Goal: Task Accomplishment & Management: Use online tool/utility

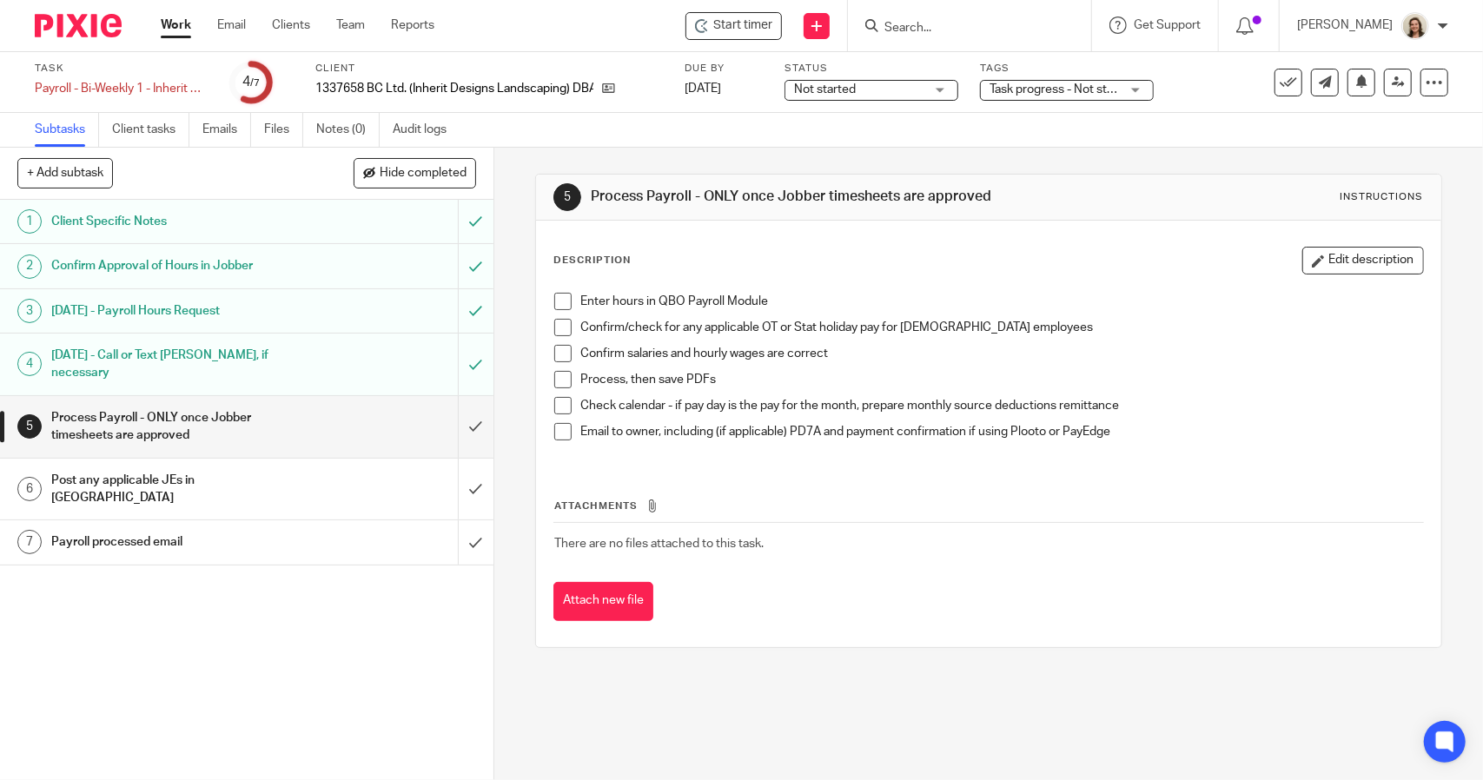
drag, startPoint x: 559, startPoint y: 296, endPoint x: 564, endPoint y: 325, distance: 29.0
click at [559, 298] on span at bounding box center [562, 301] width 17 height 17
click at [564, 325] on span at bounding box center [562, 327] width 17 height 17
click at [561, 352] on span at bounding box center [562, 353] width 17 height 17
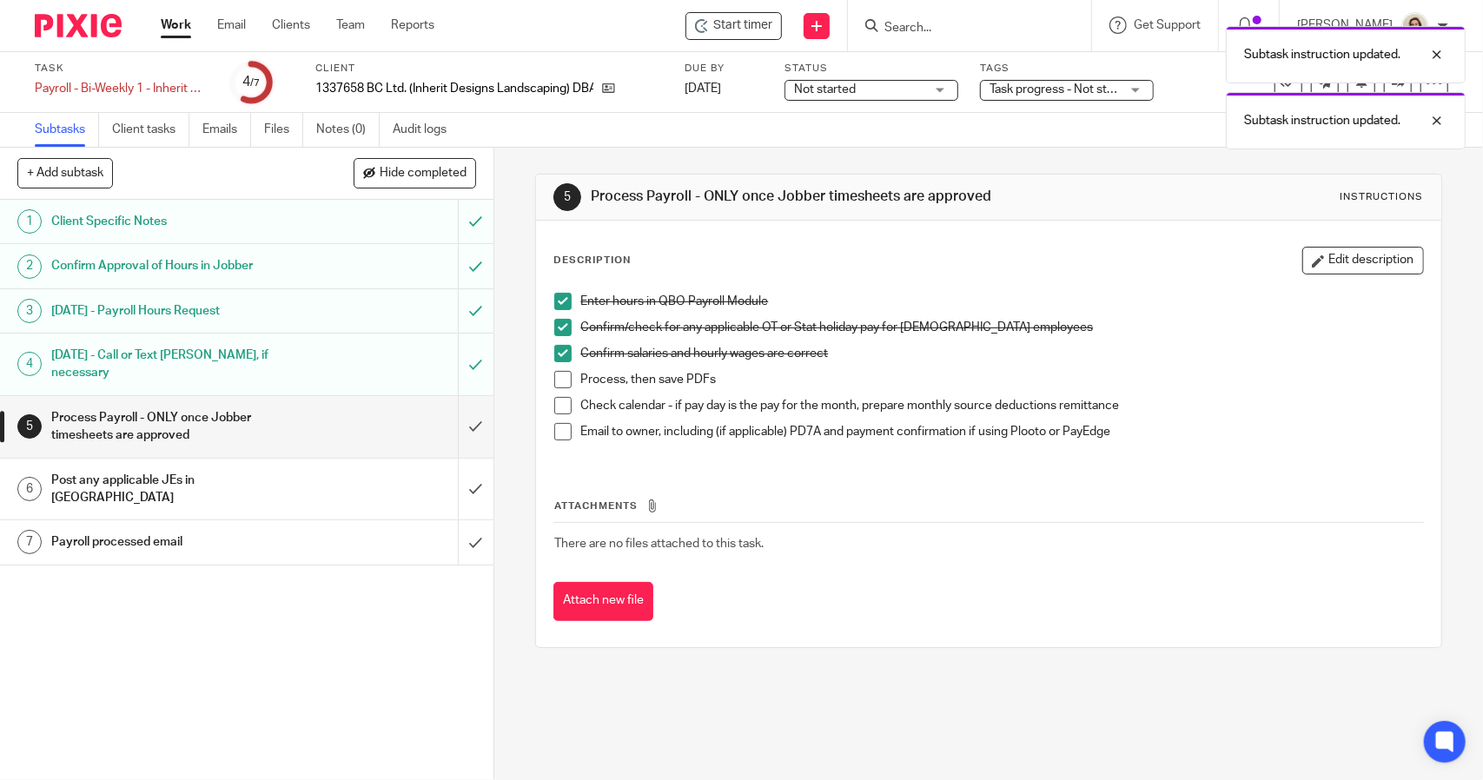
drag, startPoint x: 561, startPoint y: 374, endPoint x: 561, endPoint y: 396, distance: 21.7
click at [561, 374] on span at bounding box center [562, 379] width 17 height 17
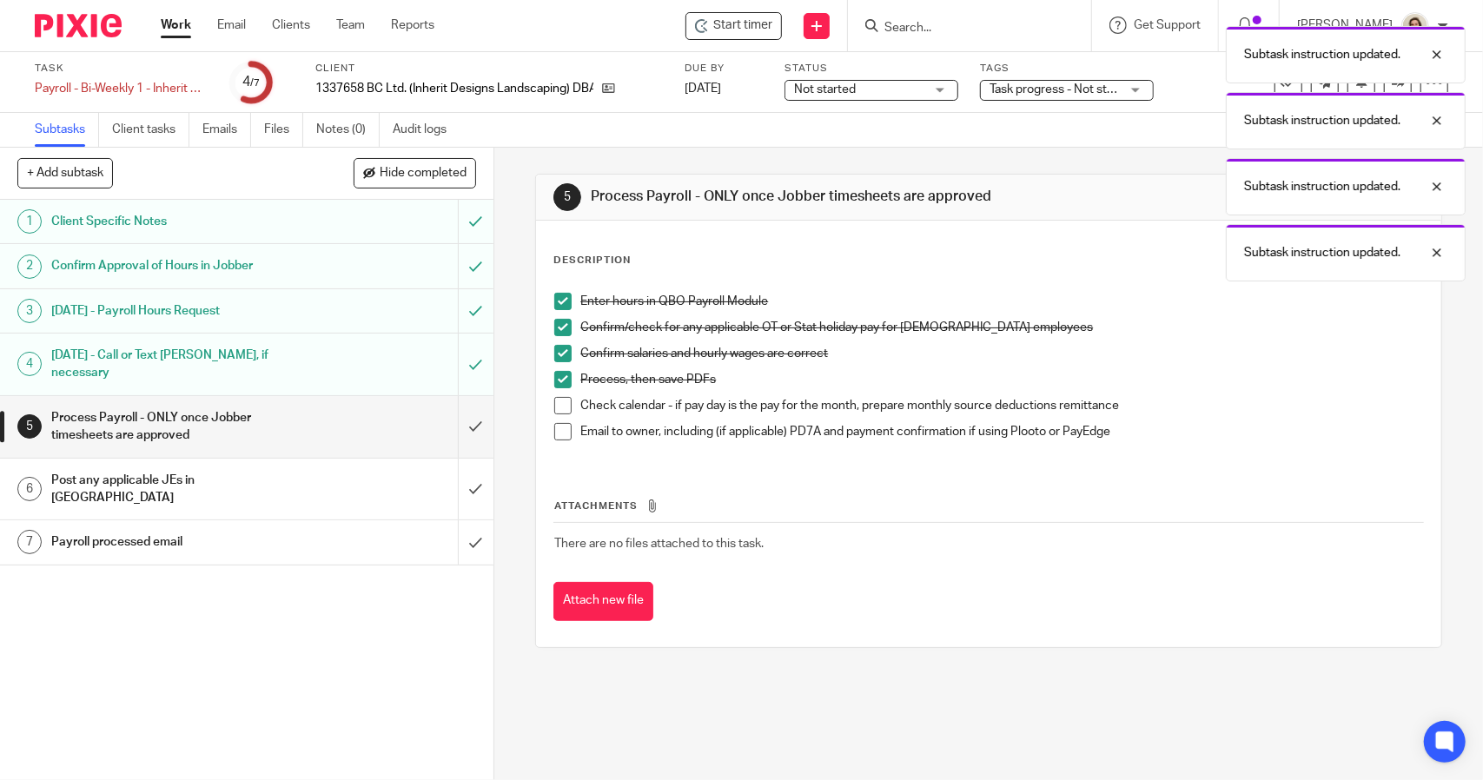
click at [554, 408] on span at bounding box center [562, 405] width 17 height 17
click at [561, 433] on span at bounding box center [562, 431] width 17 height 17
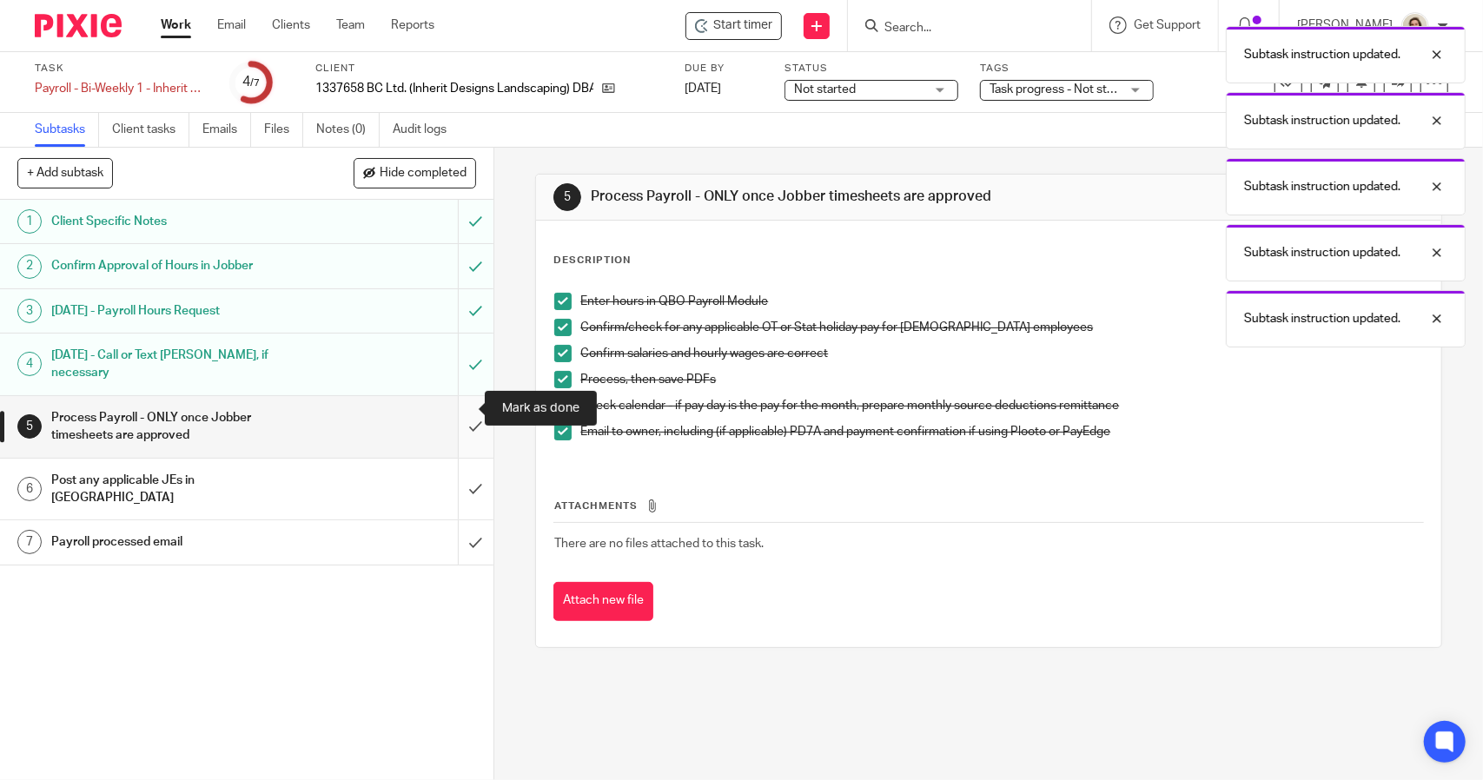
click at [464, 398] on input "submit" at bounding box center [246, 427] width 493 height 62
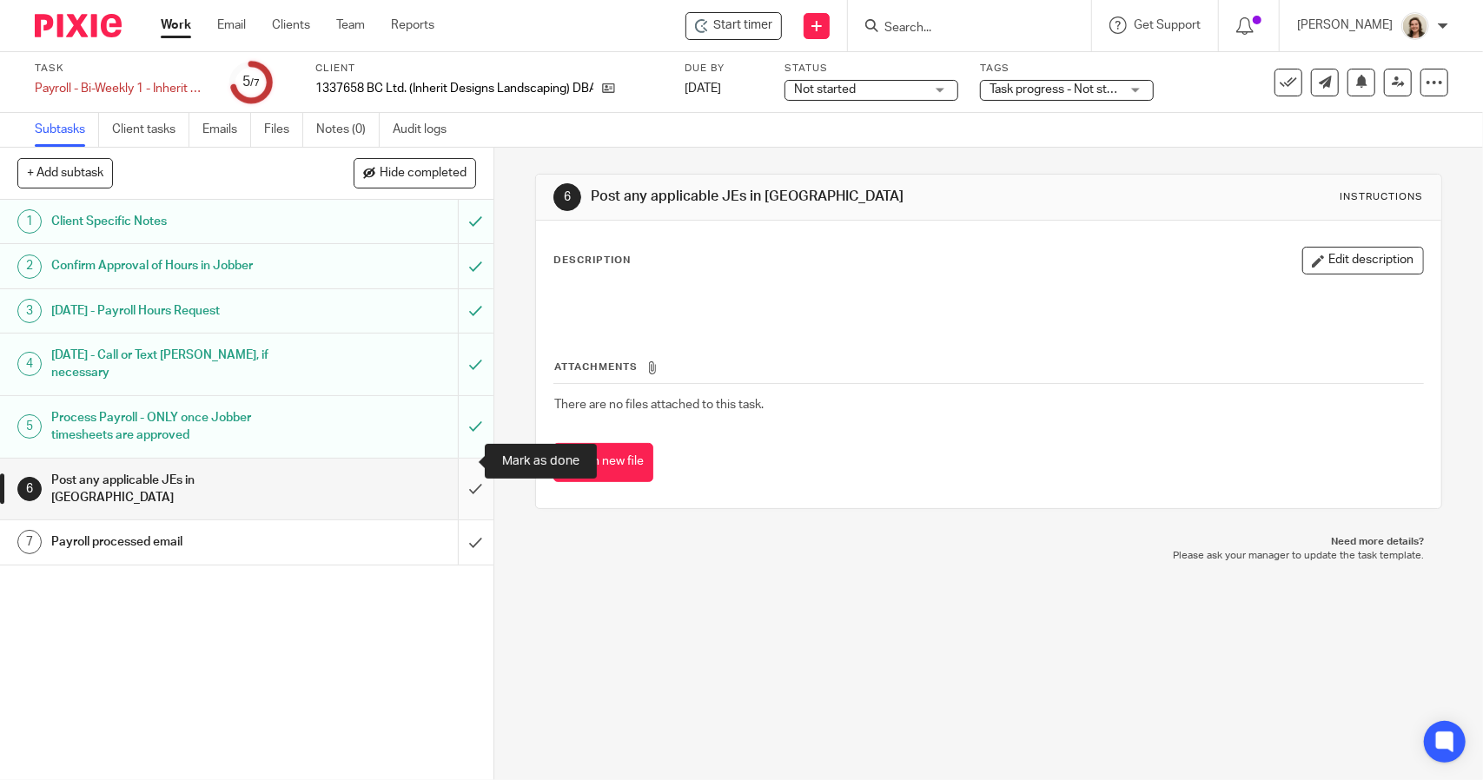
click at [455, 463] on input "submit" at bounding box center [246, 490] width 493 height 62
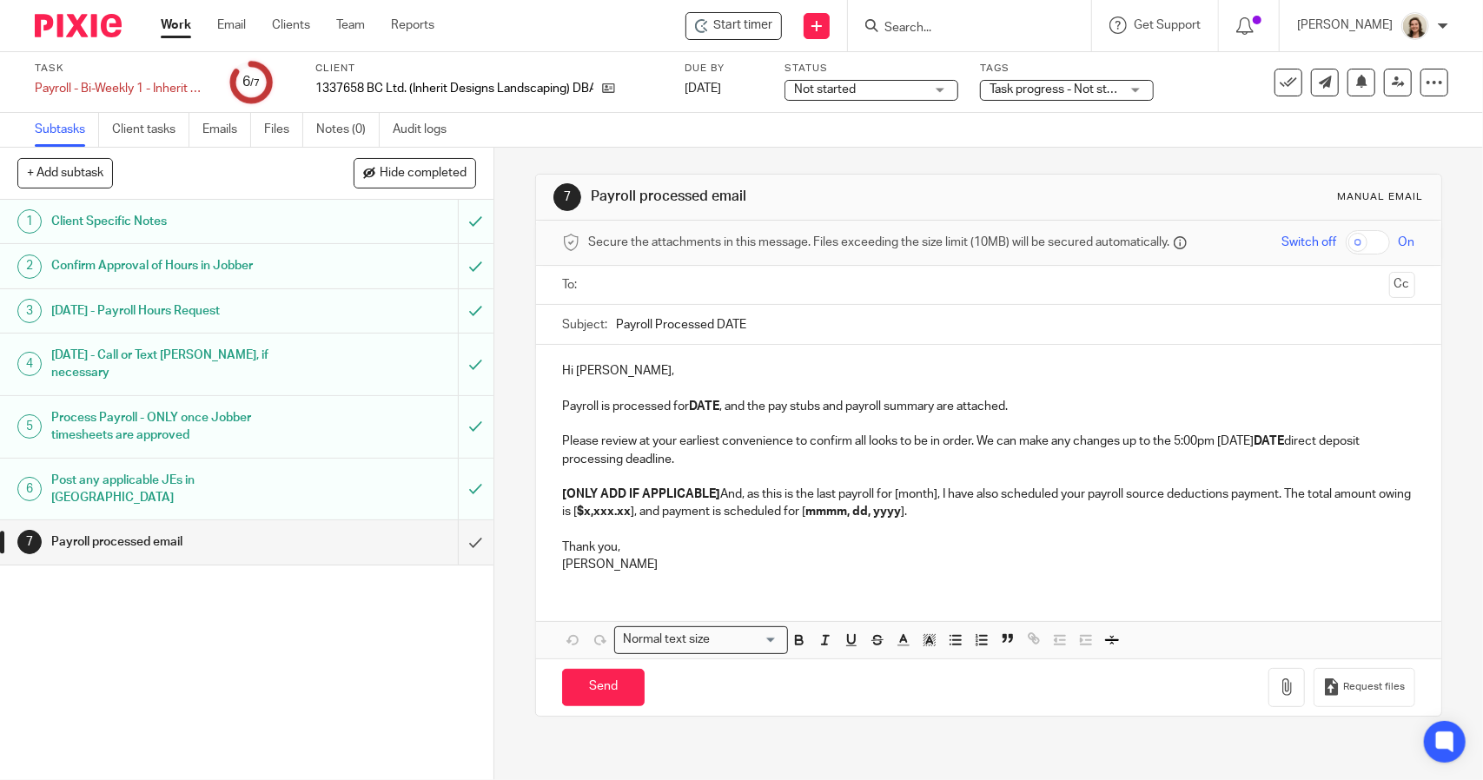
click at [810, 334] on input "Payroll Processed DATE" at bounding box center [1015, 324] width 798 height 39
type input "Payroll Processed [DATE]"
click at [716, 405] on strong "DATE" at bounding box center [704, 406] width 30 height 12
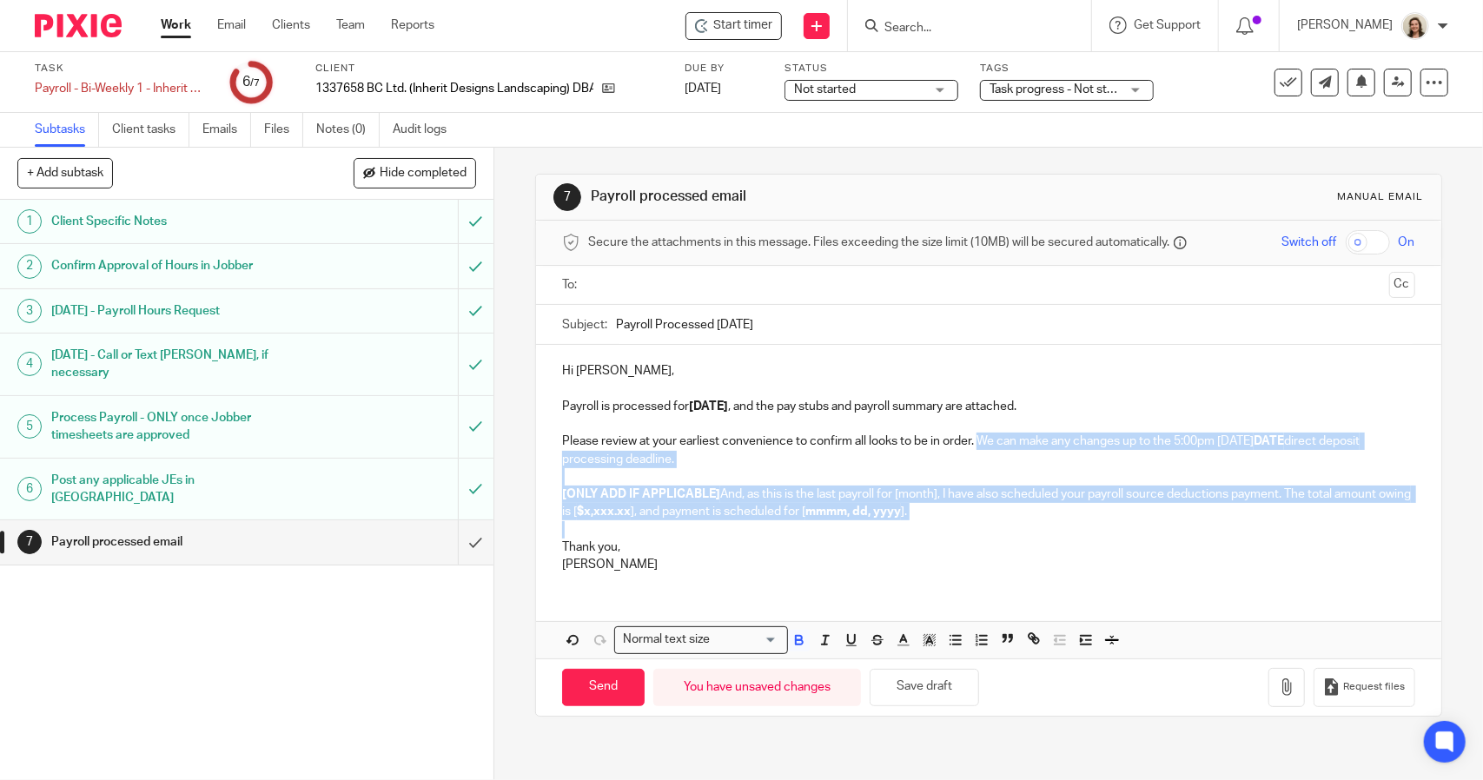
drag, startPoint x: 957, startPoint y: 519, endPoint x: 976, endPoint y: 447, distance: 75.4
click at [976, 447] on div "Hi [PERSON_NAME], Payroll is processed for [DATE] , and the pay stubs and payro…" at bounding box center [988, 465] width 904 height 241
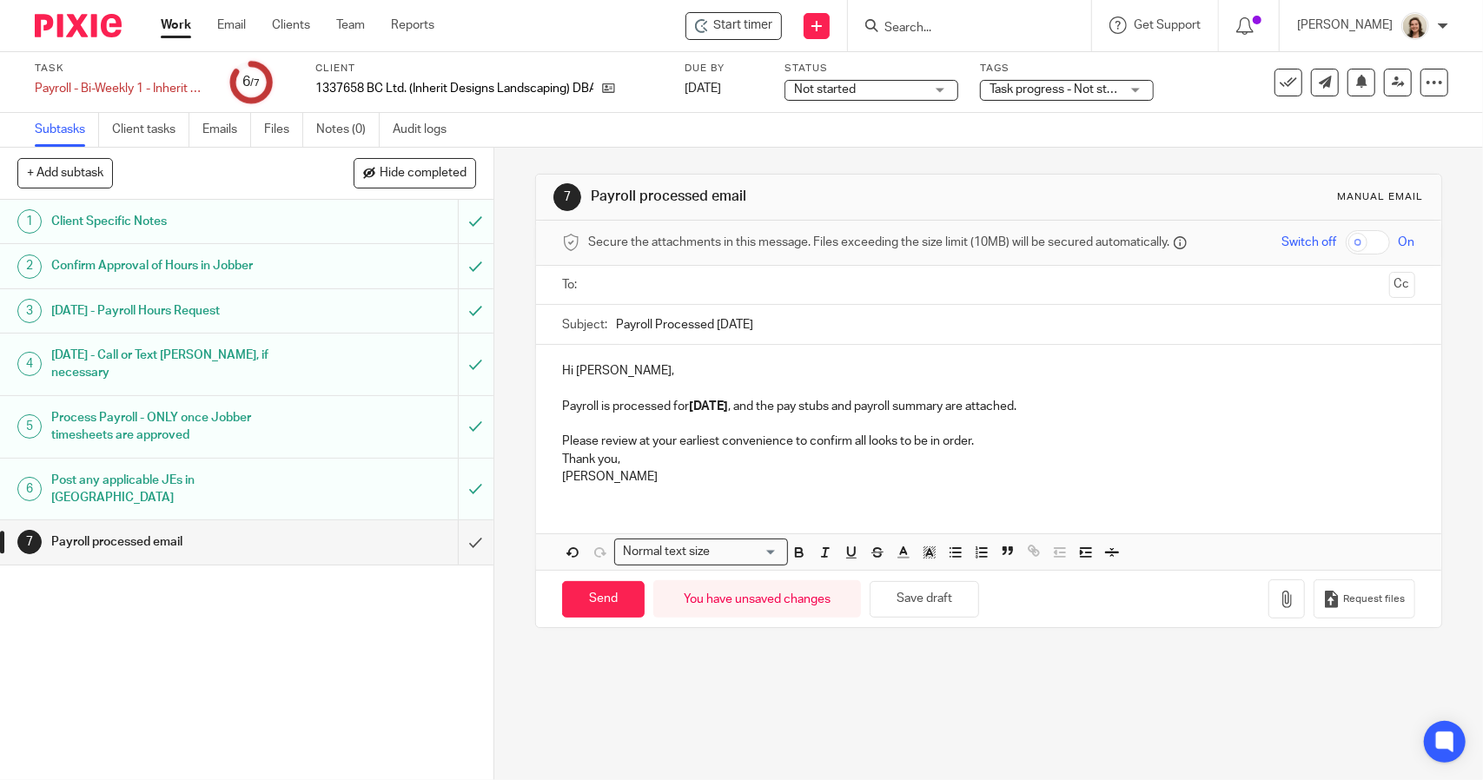
click at [555, 457] on div "Hi [PERSON_NAME], Payroll is processed for [DATE] , and the pay stubs and payro…" at bounding box center [988, 422] width 904 height 154
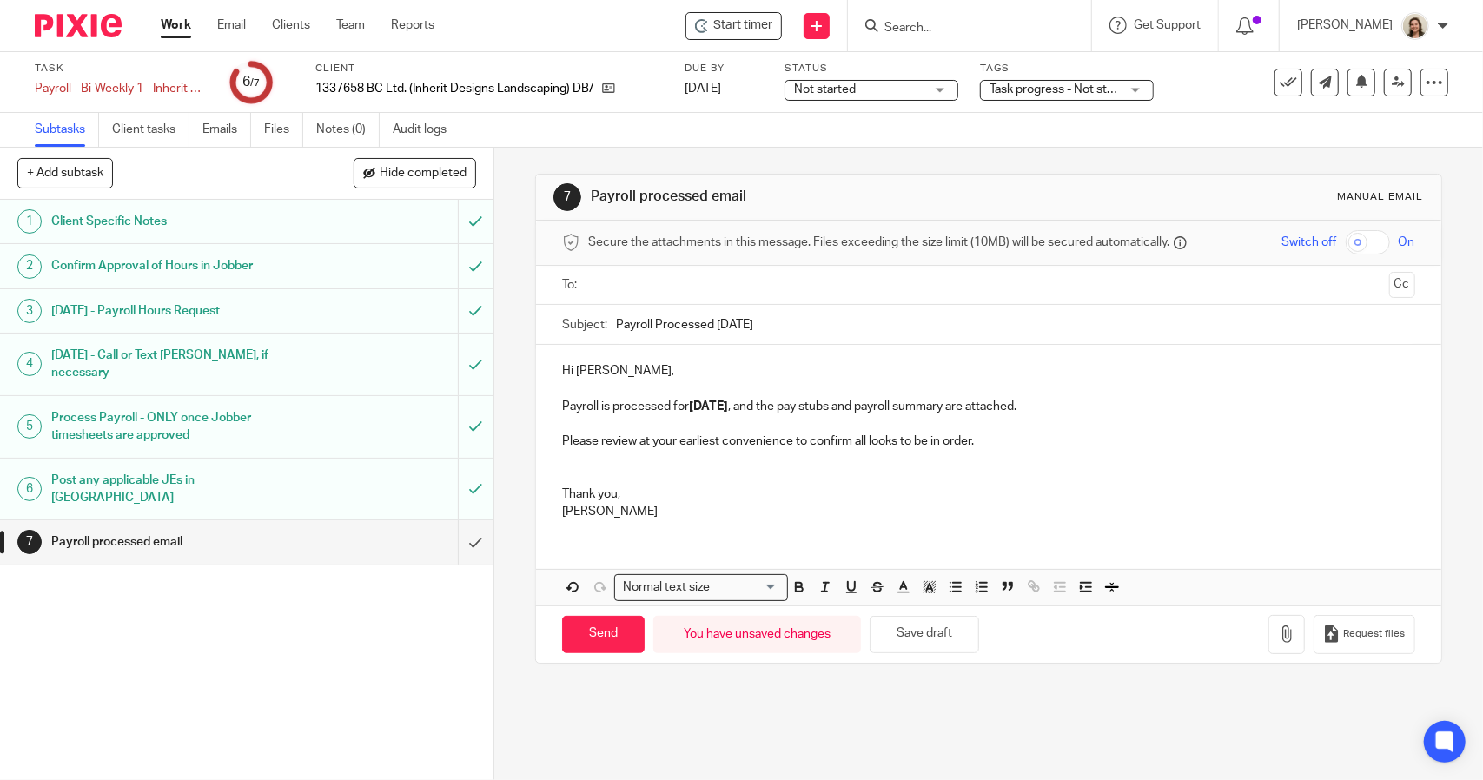
click at [553, 439] on div "Hi [PERSON_NAME], Payroll is processed for [DATE] , and the pay stubs and payro…" at bounding box center [988, 439] width 904 height 189
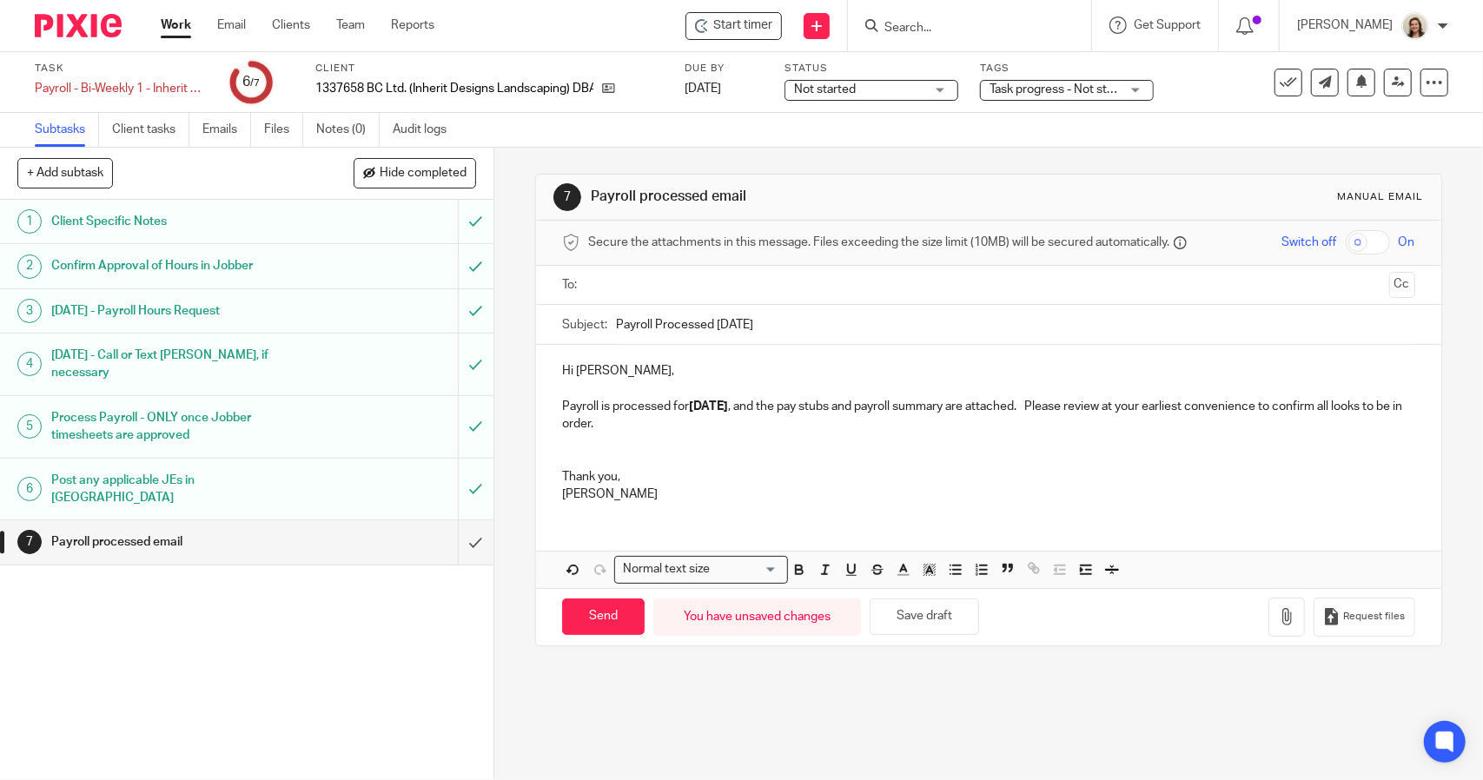
click at [688, 422] on p "Payroll is processed for [DATE] , and the pay stubs and payroll summary are att…" at bounding box center [988, 416] width 852 height 36
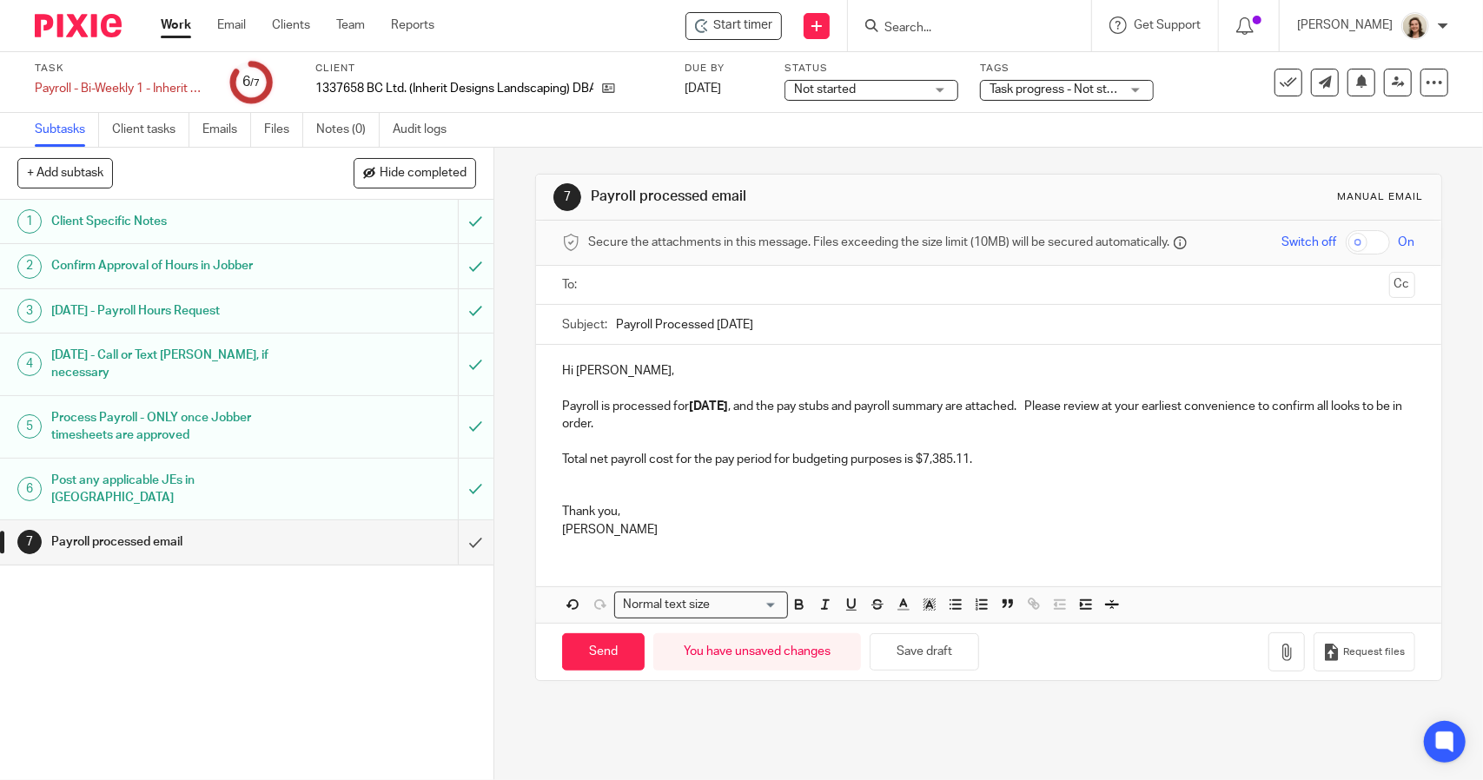
click at [1037, 451] on p "Total net payroll cost for the pay period for budgeting purposes is $7,385.11." at bounding box center [988, 459] width 852 height 17
click at [1013, 464] on p "Total net payroll cost for the pay period for budgeting purposes is $11,290.78." at bounding box center [988, 459] width 852 height 17
click at [1075, 463] on p "Total net payroll cost for the pay period for budgeting purposes is $11,290.78." at bounding box center [988, 459] width 852 height 17
click at [1278, 655] on icon "button" at bounding box center [1286, 652] width 17 height 17
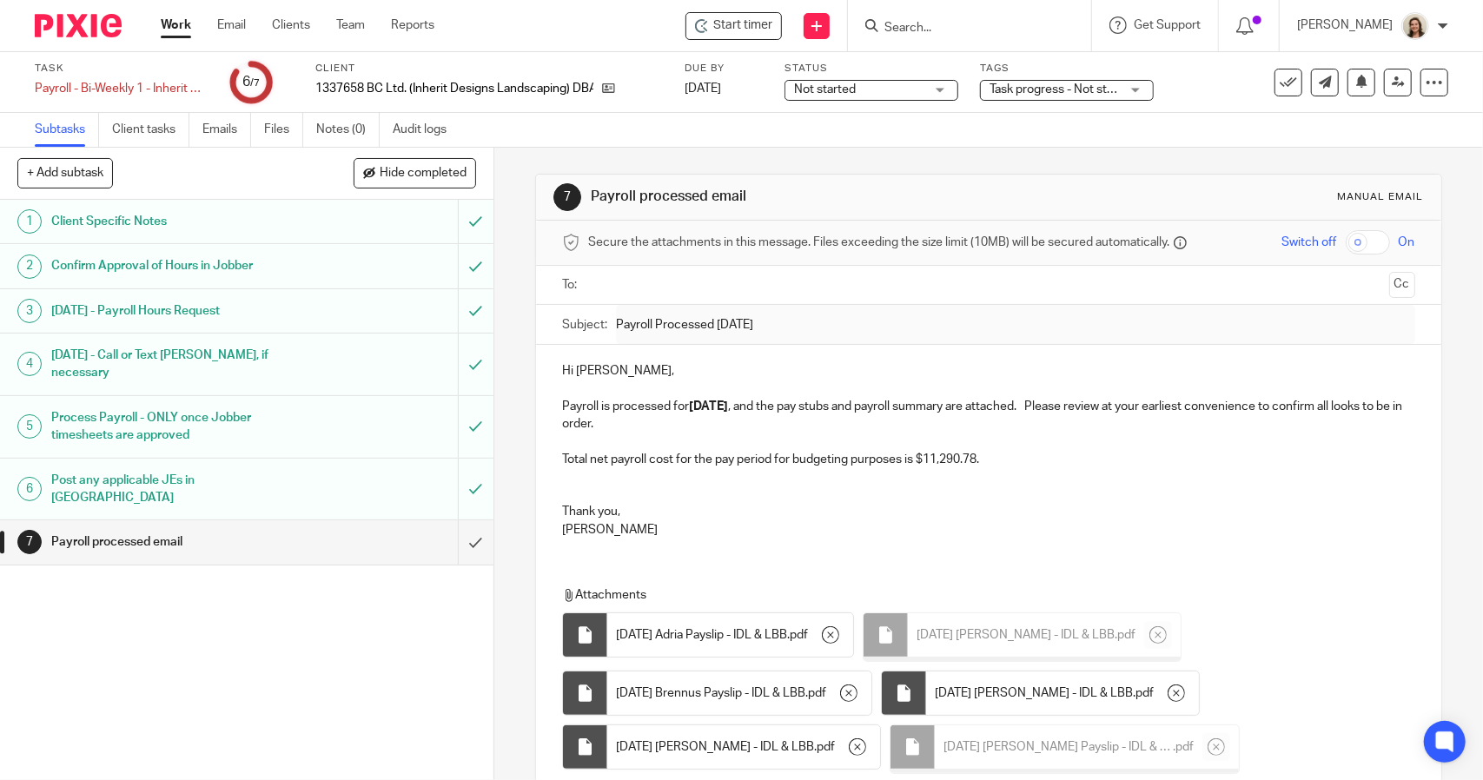
click at [1016, 455] on p "Total net payroll cost for the pay period for budgeting purposes is $11,290.78." at bounding box center [988, 459] width 852 height 17
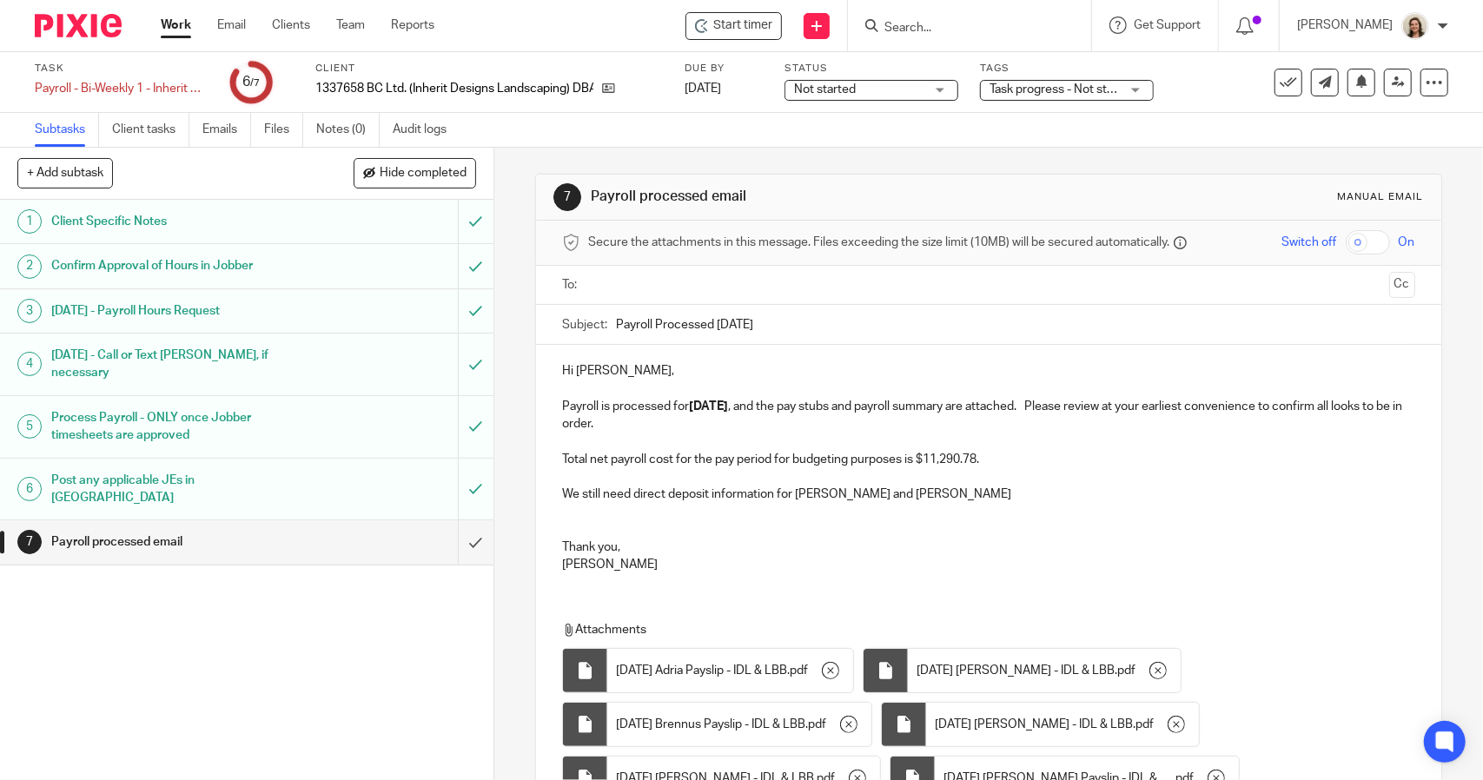
click at [1017, 489] on p "We still need direct deposit information for [PERSON_NAME] and [PERSON_NAME]" at bounding box center [988, 494] width 852 height 17
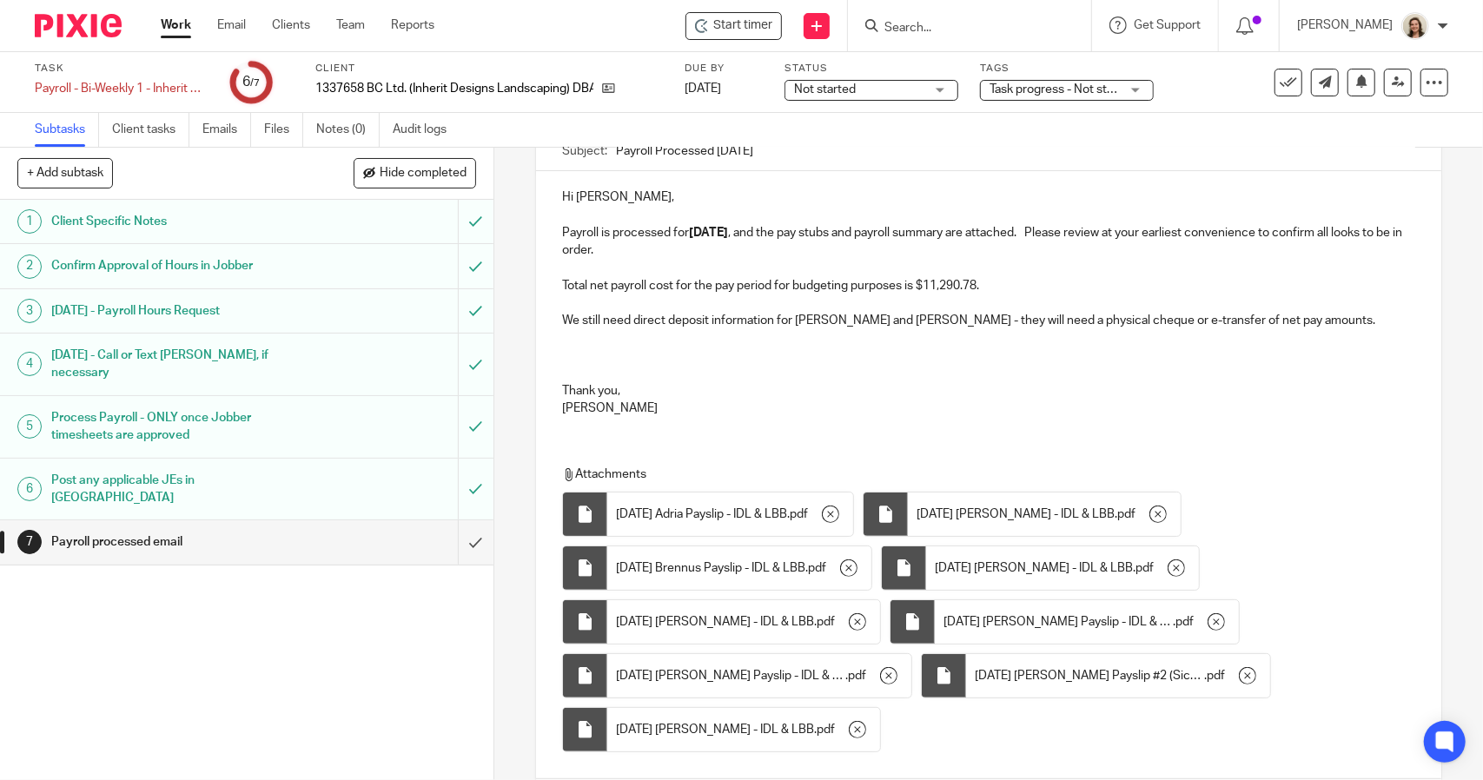
scroll to position [288, 0]
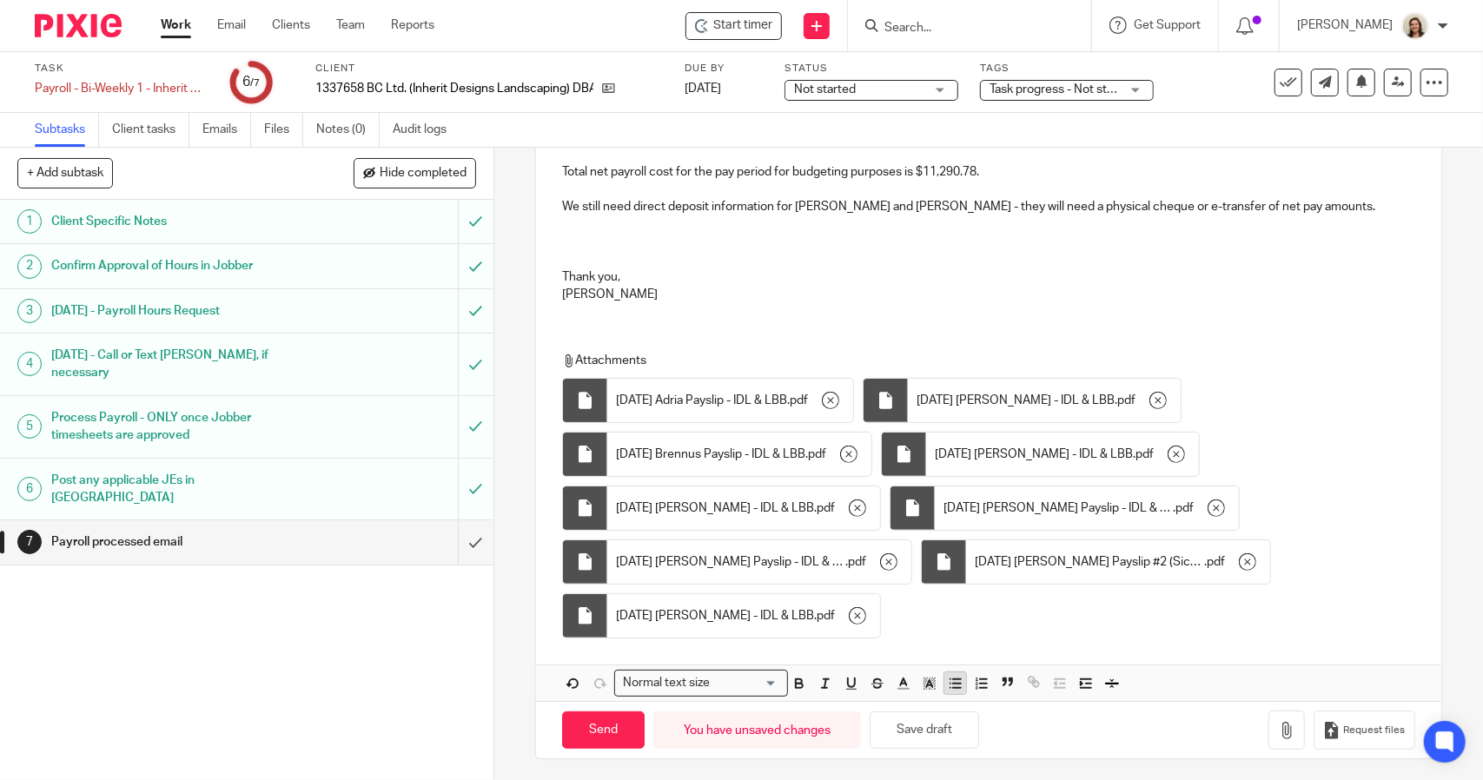
click at [952, 689] on button "button" at bounding box center [955, 683] width 22 height 22
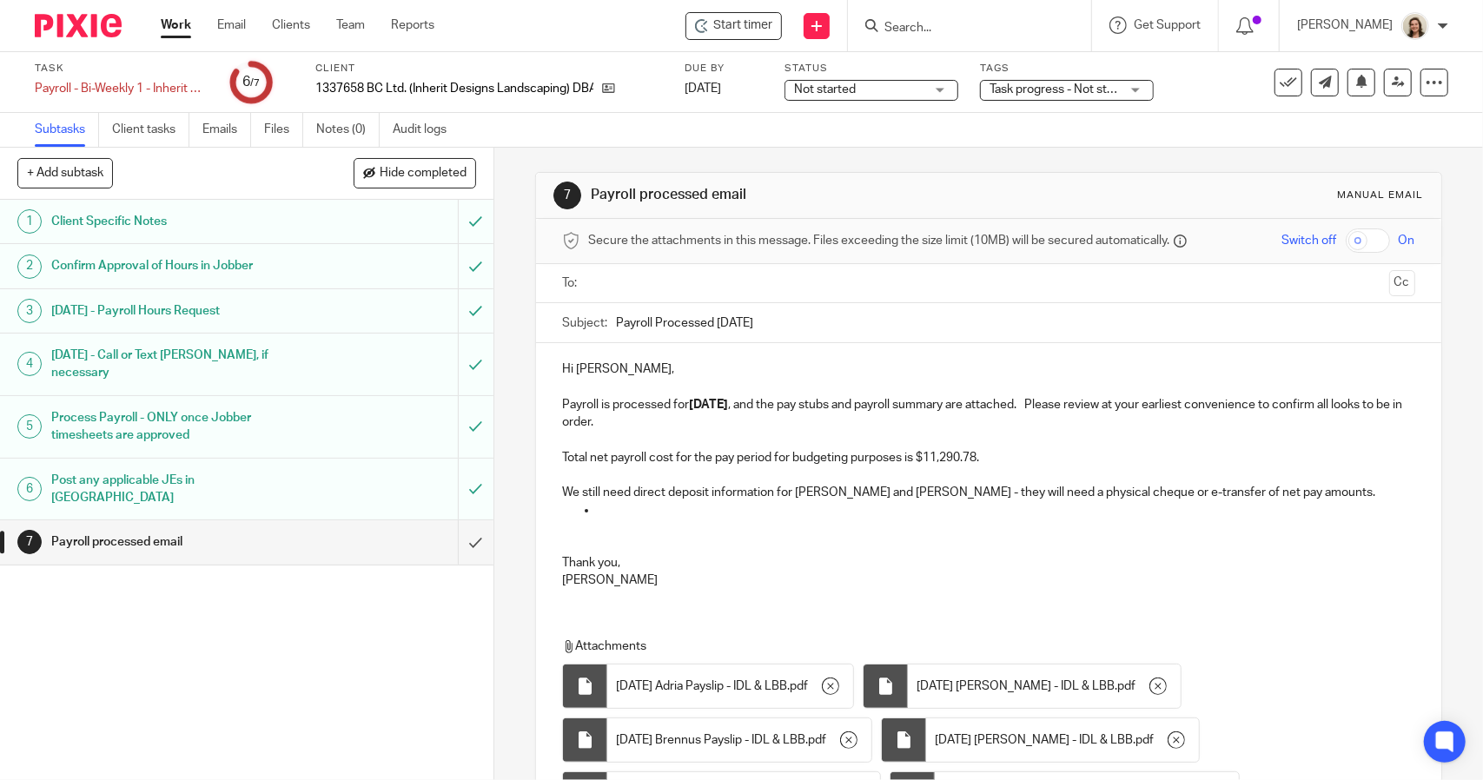
scroll to position [0, 0]
click at [796, 524] on p at bounding box center [988, 529] width 852 height 17
click at [773, 517] on p "[PERSON_NAME] - $" at bounding box center [1005, 511] width 817 height 17
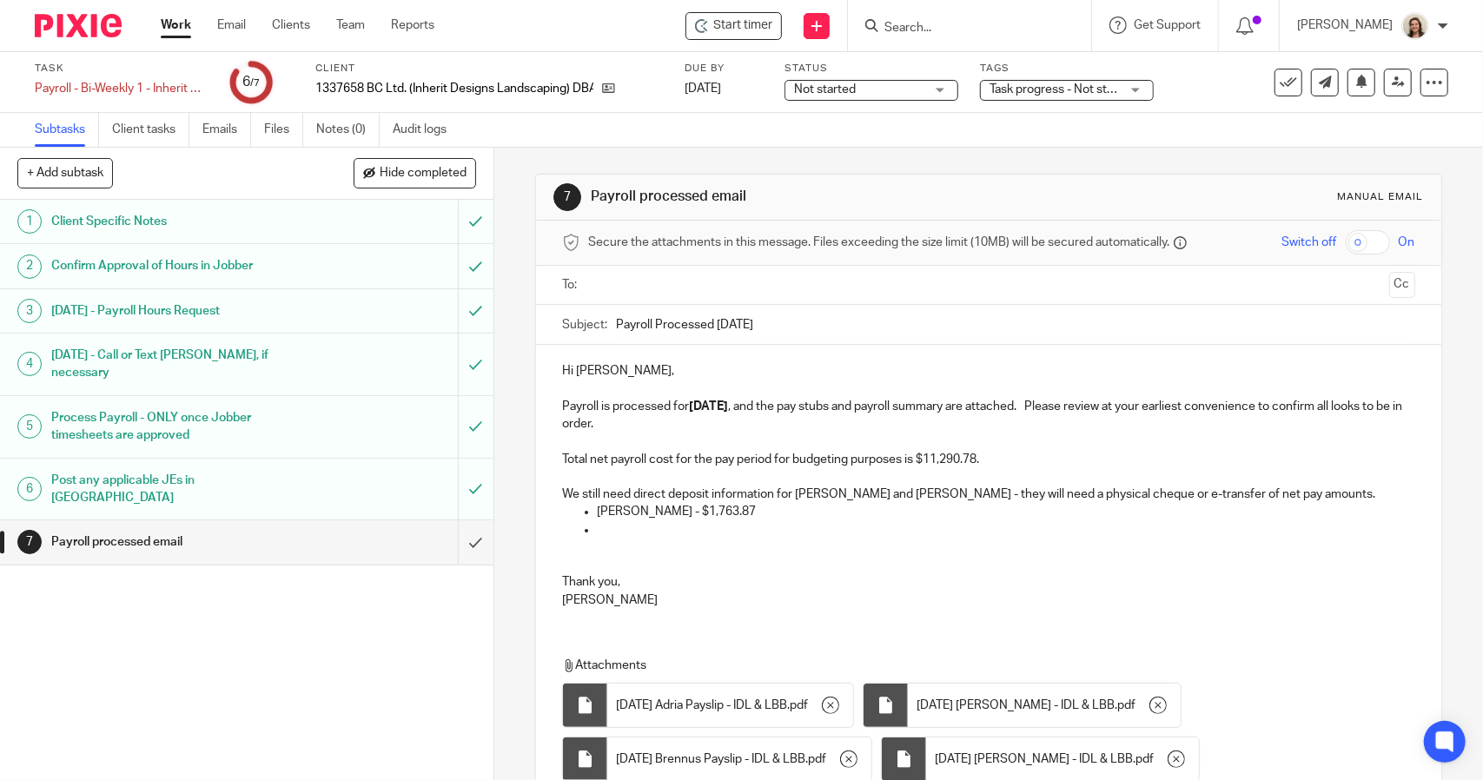
click at [639, 526] on p at bounding box center [1005, 529] width 817 height 17
click at [665, 529] on p "[PERSON_NAME] - $" at bounding box center [1005, 529] width 817 height 17
click at [1338, 498] on p "We still need direct deposit information for [PERSON_NAME] and [PERSON_NAME] - …" at bounding box center [988, 494] width 852 height 17
click at [803, 508] on p "[PERSON_NAME] - $1,763.87" at bounding box center [1005, 511] width 817 height 17
click at [730, 530] on p "[PERSON_NAME] - $1,253.55" at bounding box center [1005, 529] width 817 height 17
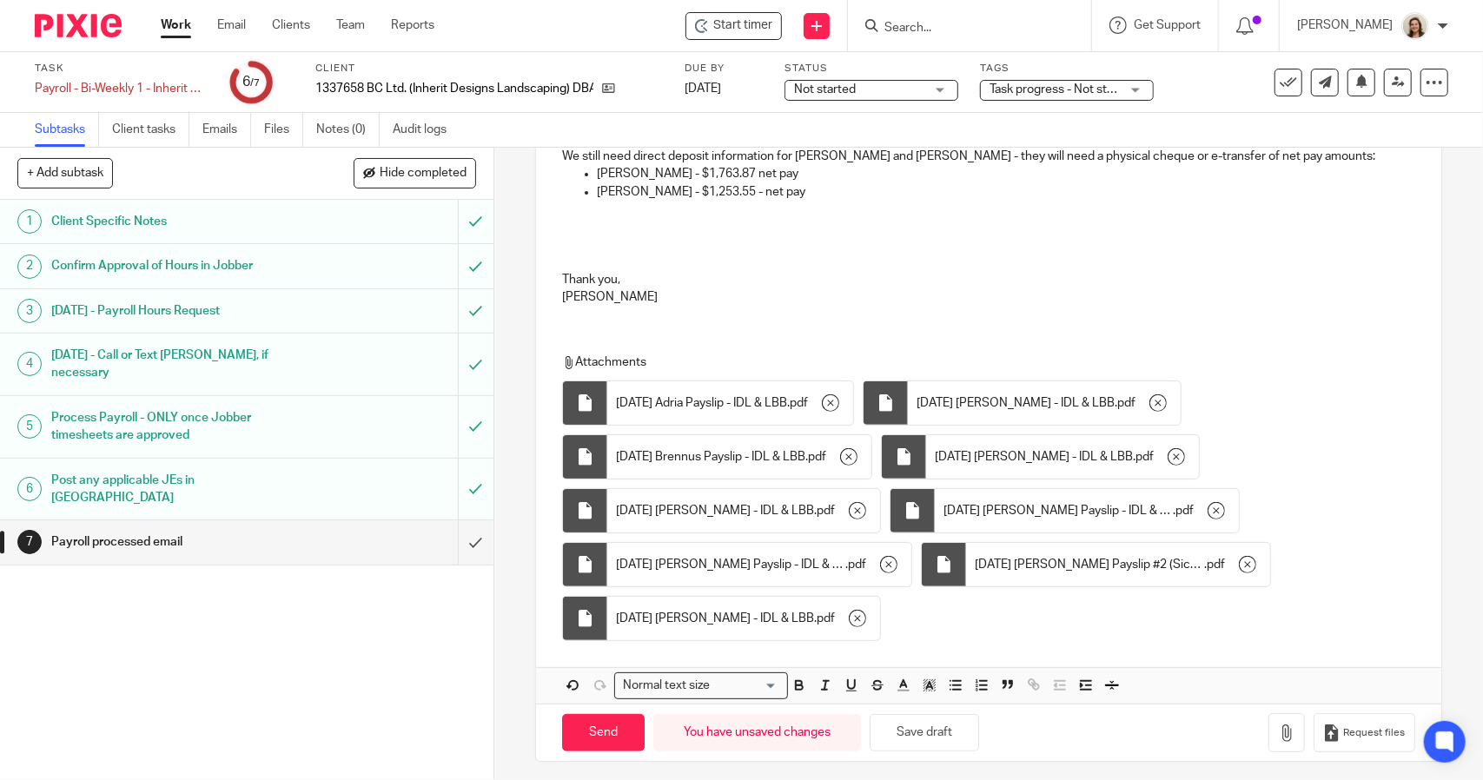
scroll to position [341, 0]
drag, startPoint x: 908, startPoint y: 718, endPoint x: 962, endPoint y: 729, distance: 55.7
click at [909, 718] on button "Save draft" at bounding box center [924, 729] width 109 height 37
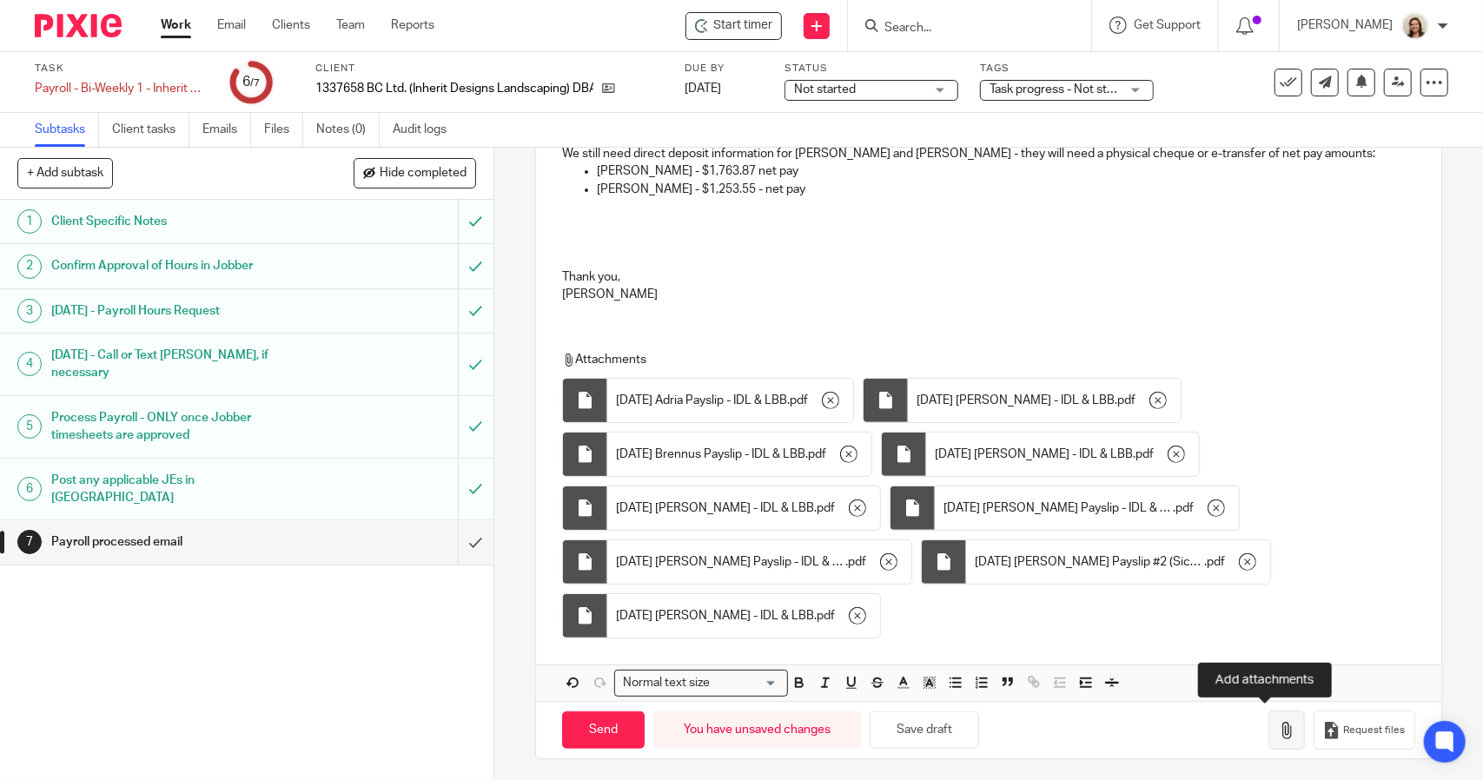
click at [1268, 734] on button "button" at bounding box center [1286, 730] width 36 height 39
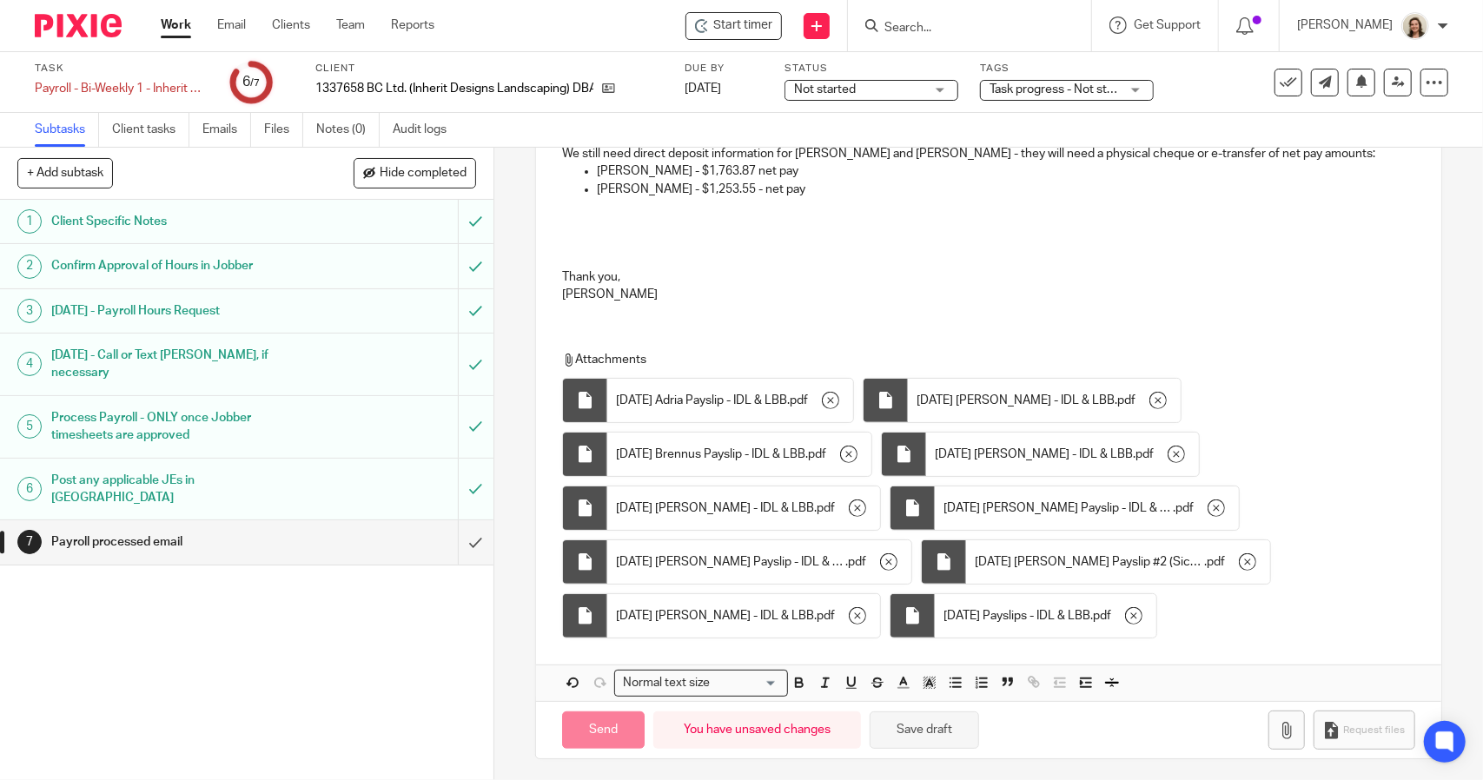
click at [929, 734] on button "Save draft" at bounding box center [924, 729] width 109 height 37
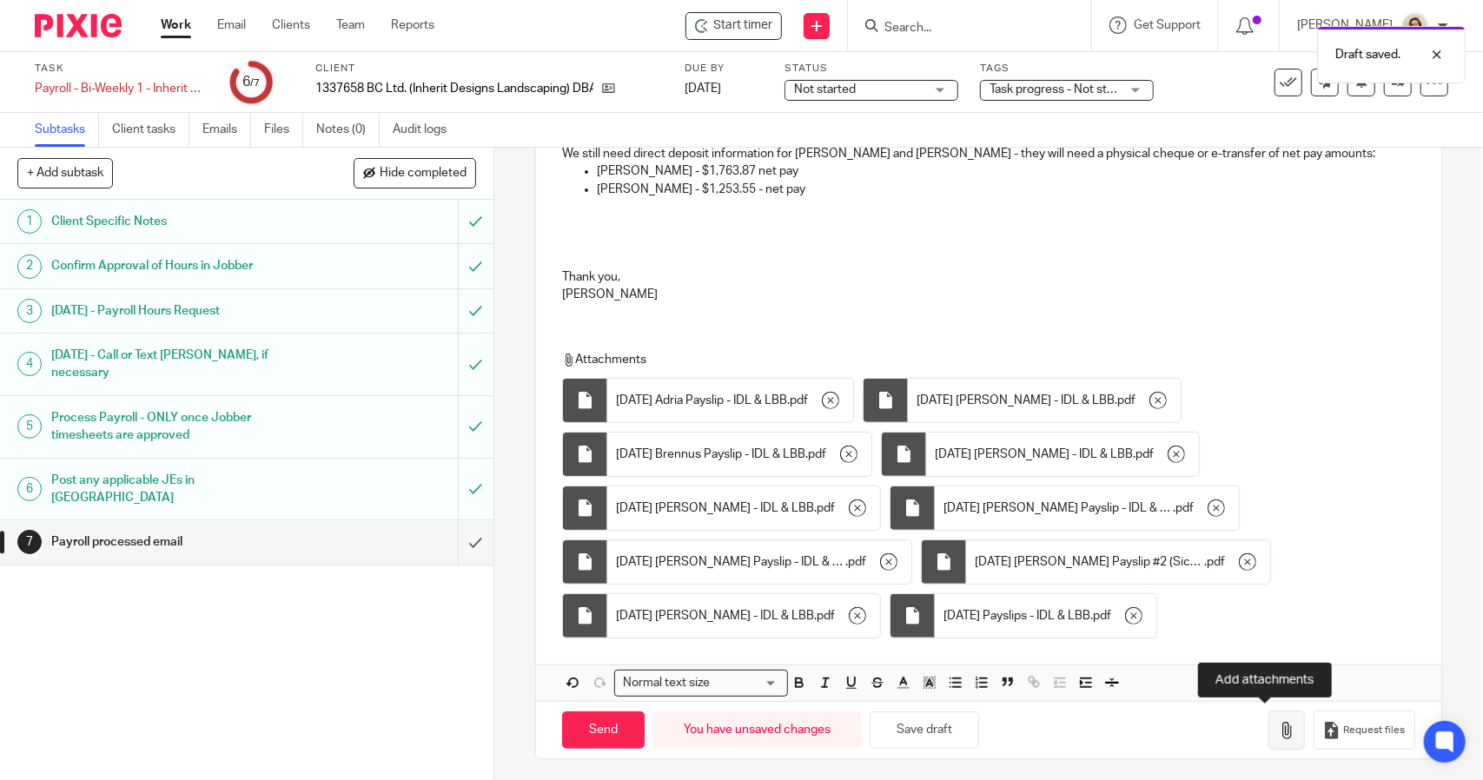
click at [1268, 734] on button "button" at bounding box center [1286, 730] width 36 height 39
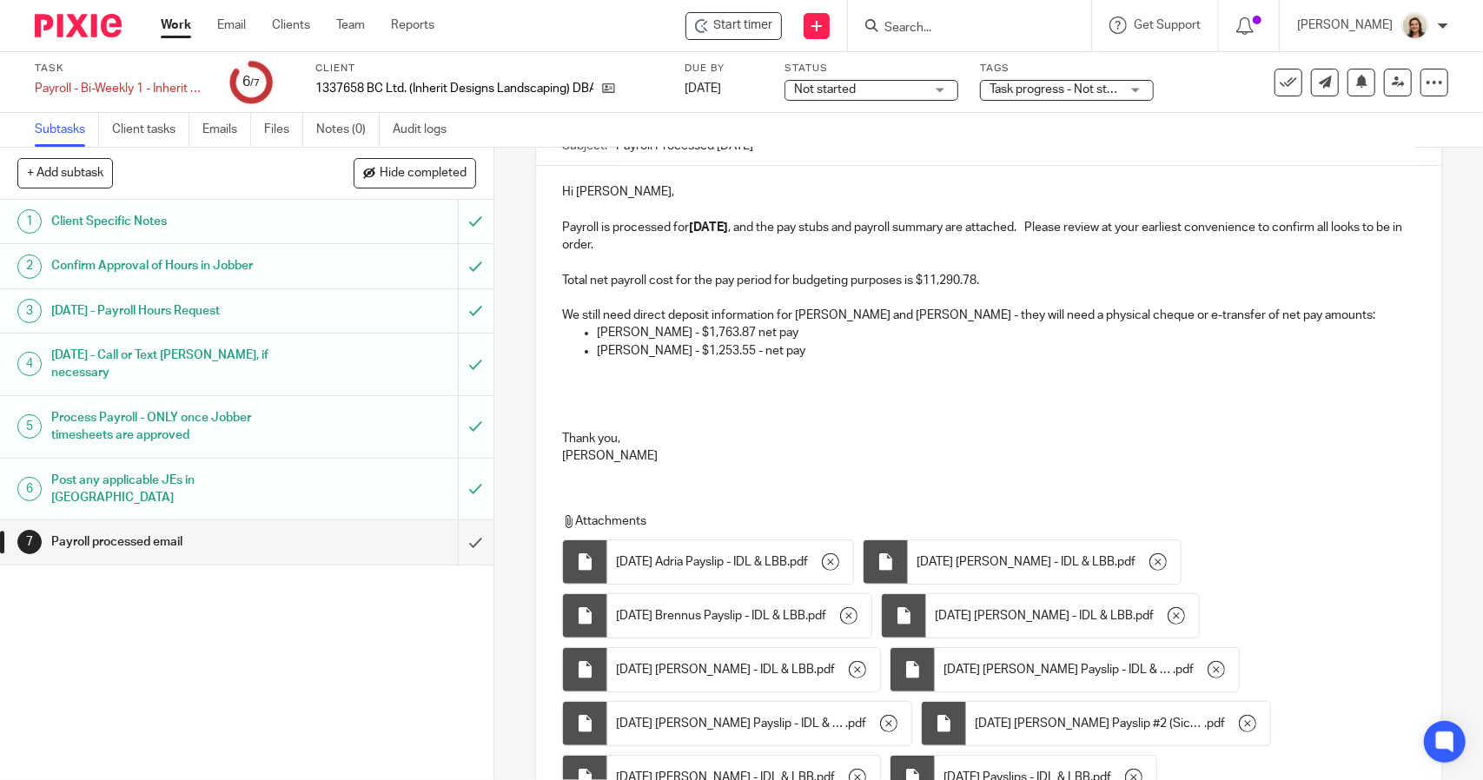
scroll to position [133, 0]
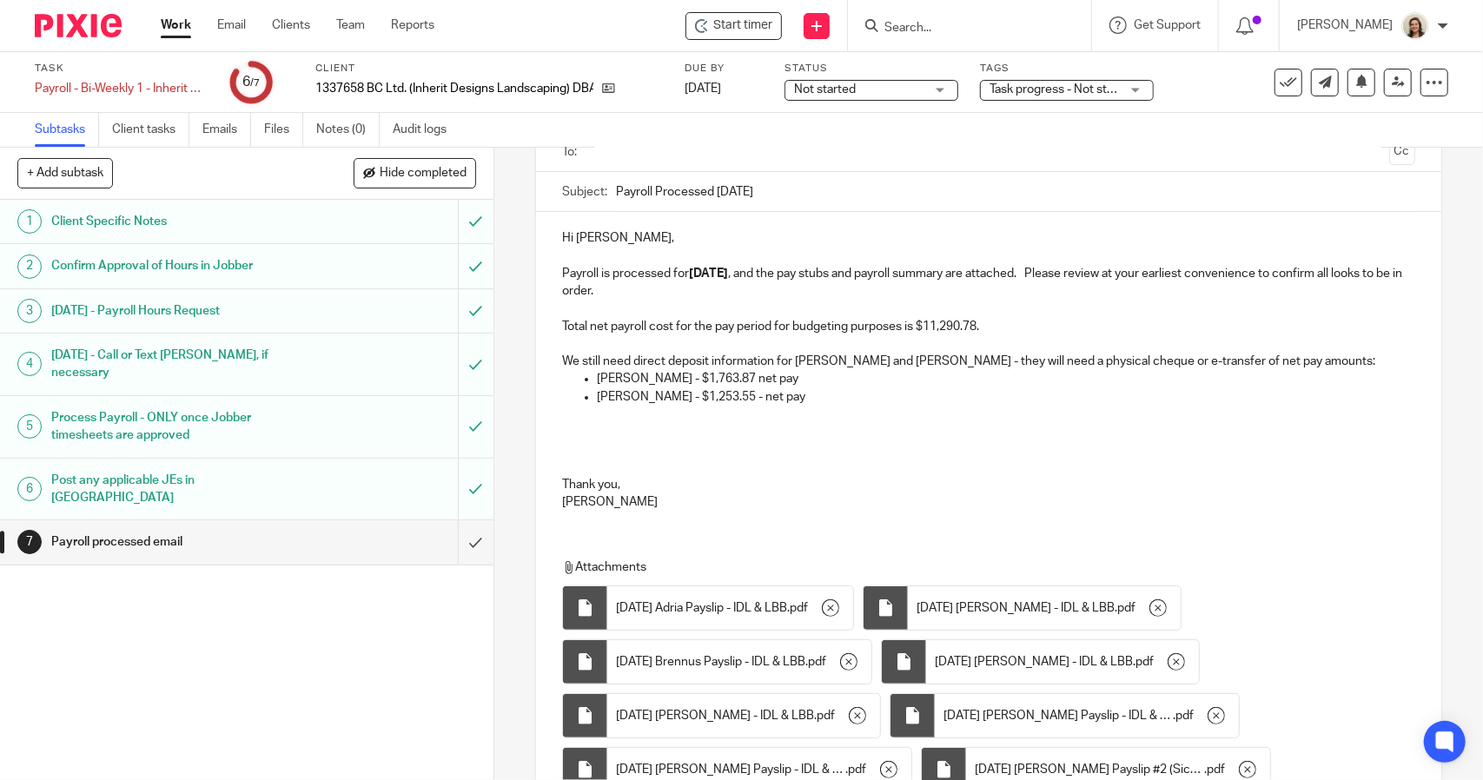
click at [546, 465] on div "Hi [PERSON_NAME], Payroll is processed for [DATE] , and the pay stubs and payro…" at bounding box center [988, 368] width 904 height 312
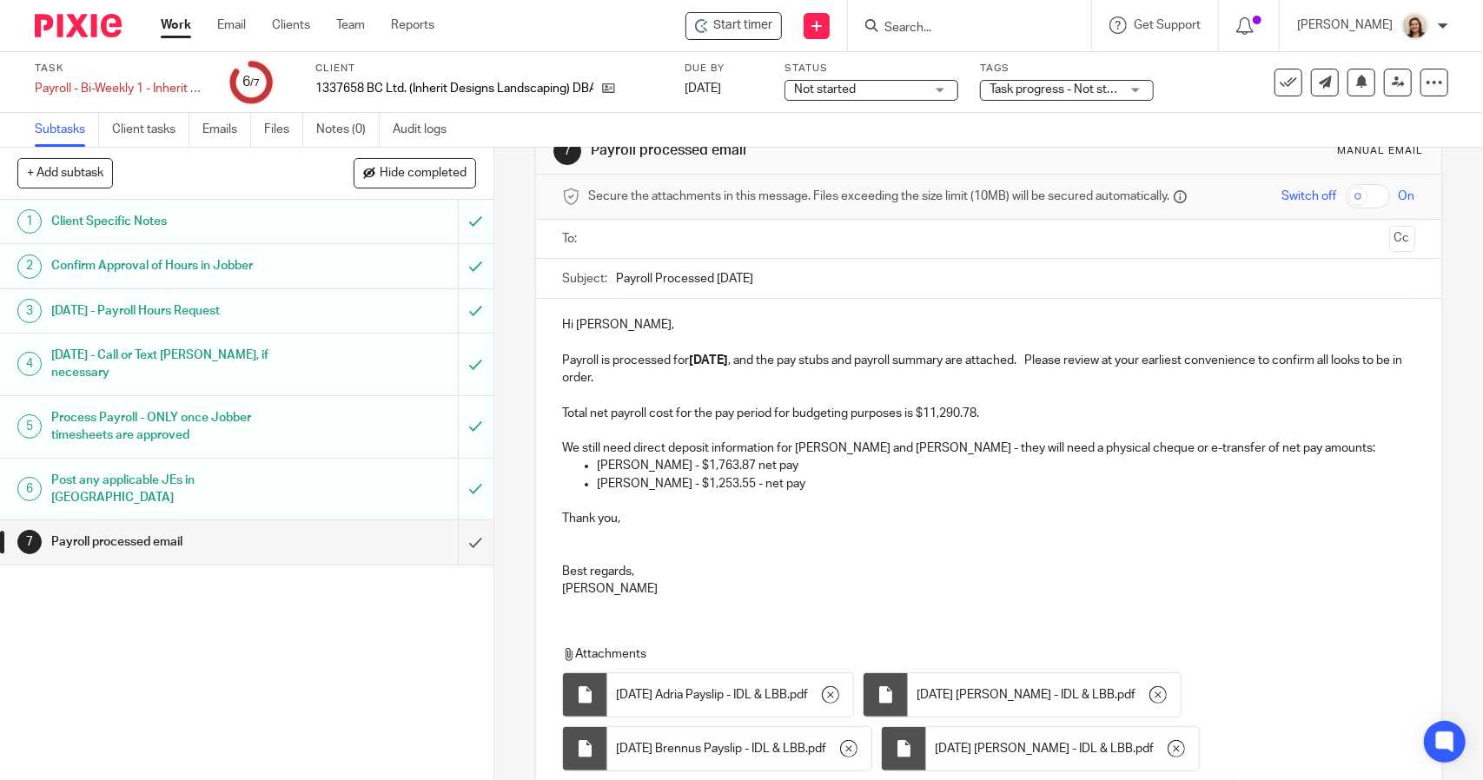
click at [568, 549] on p at bounding box center [988, 554] width 852 height 17
click at [568, 536] on p at bounding box center [988, 535] width 852 height 17
click at [655, 328] on p "Hi [PERSON_NAME]," at bounding box center [988, 324] width 852 height 17
click at [757, 486] on p "[PERSON_NAME] - $1,253.55 - net pay" at bounding box center [1005, 483] width 817 height 17
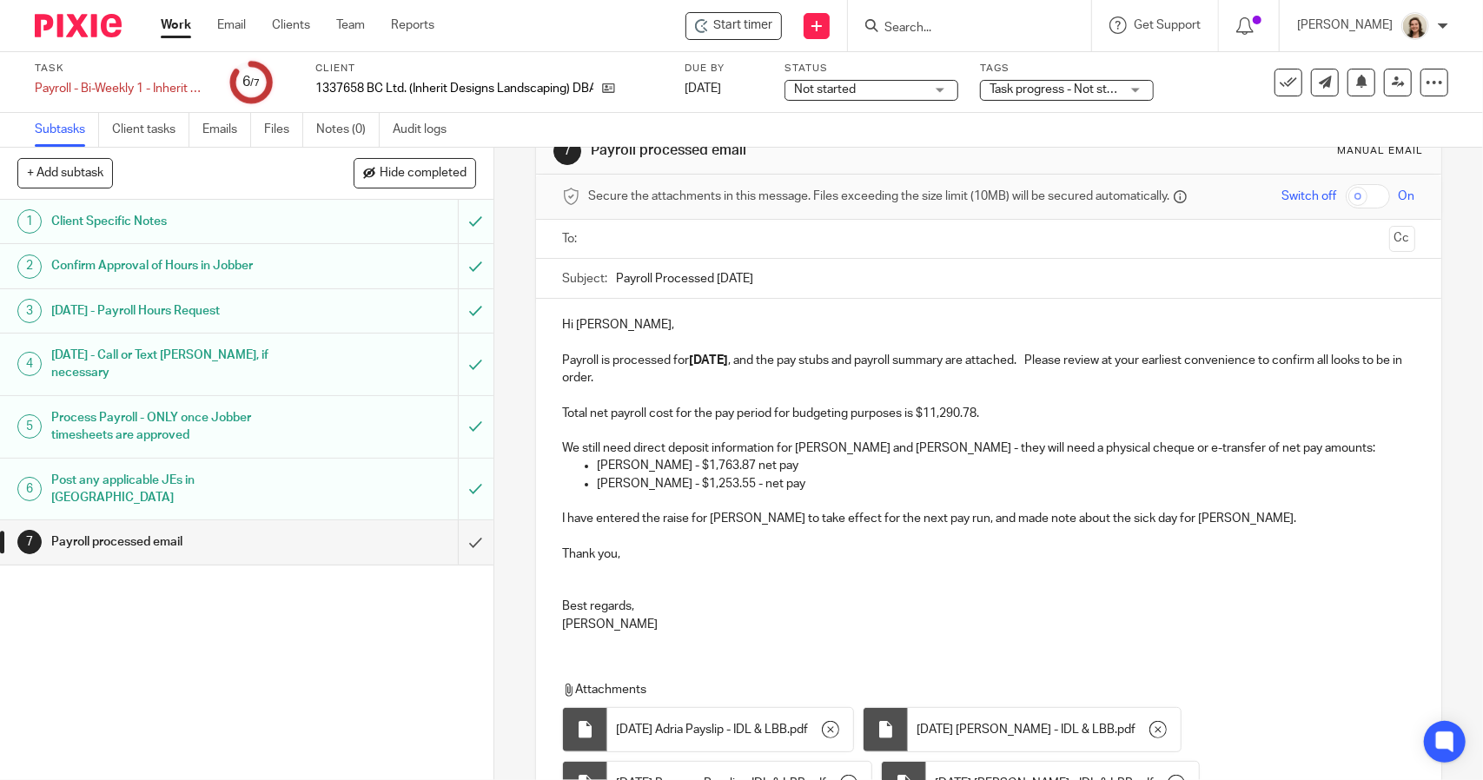
click at [936, 517] on p "I have entered the raise for [PERSON_NAME] to take effect for the next pay run,…" at bounding box center [988, 518] width 852 height 17
click at [929, 515] on p "I have entered the raise for [PERSON_NAME] to take effect for the next pay run,…" at bounding box center [988, 518] width 852 height 17
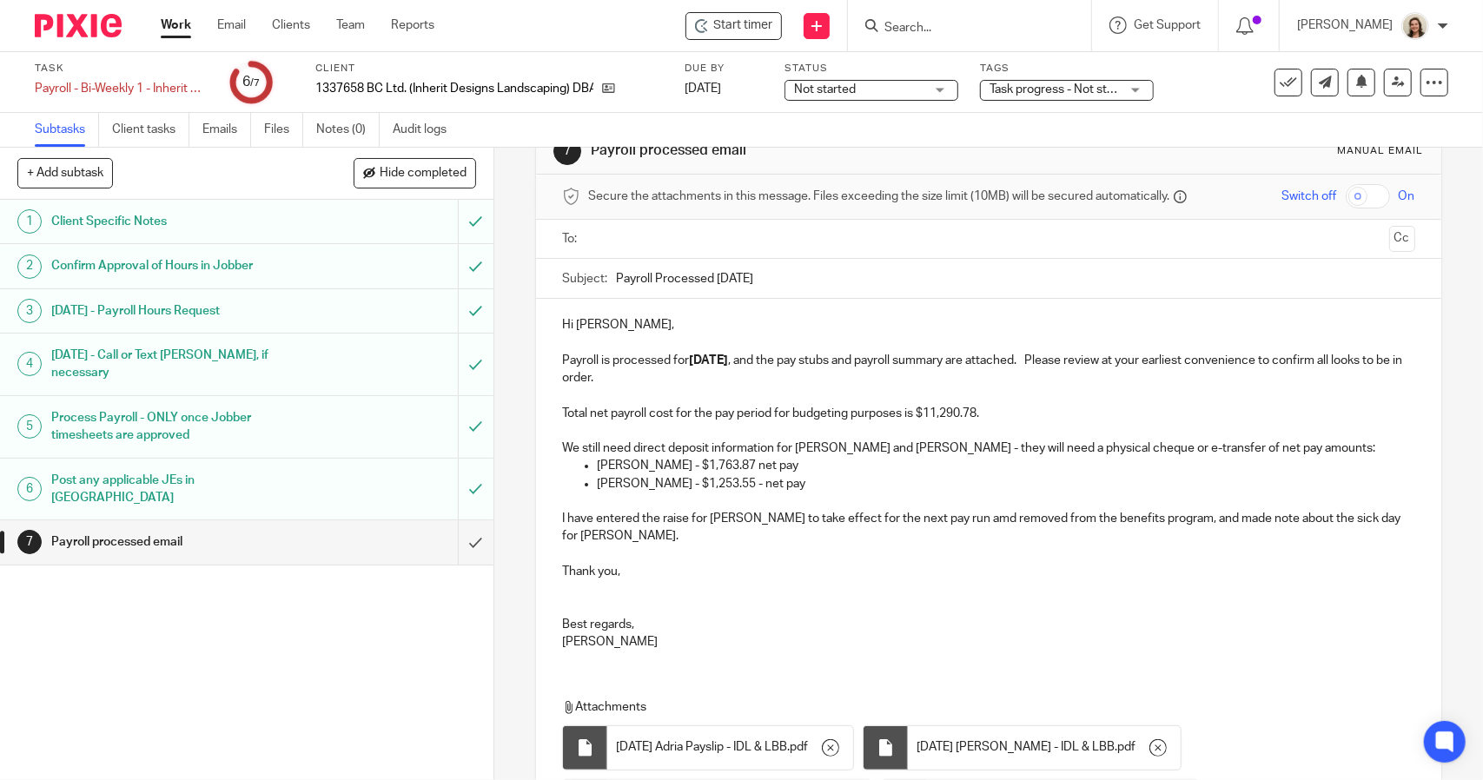
click at [951, 514] on p "I have entered the raise for [PERSON_NAME] to take effect for the next pay run …" at bounding box center [988, 528] width 852 height 36
drag, startPoint x: 951, startPoint y: 514, endPoint x: 888, endPoint y: 621, distance: 124.2
click at [888, 621] on p "Best regards," at bounding box center [988, 624] width 852 height 17
click at [952, 519] on p "I have entered the raise for [PERSON_NAME] to take effect for the next pay run …" at bounding box center [988, 528] width 852 height 36
click at [1364, 513] on p "I have entered the raise for [PERSON_NAME] to take effect for the next pay run …" at bounding box center [988, 528] width 852 height 36
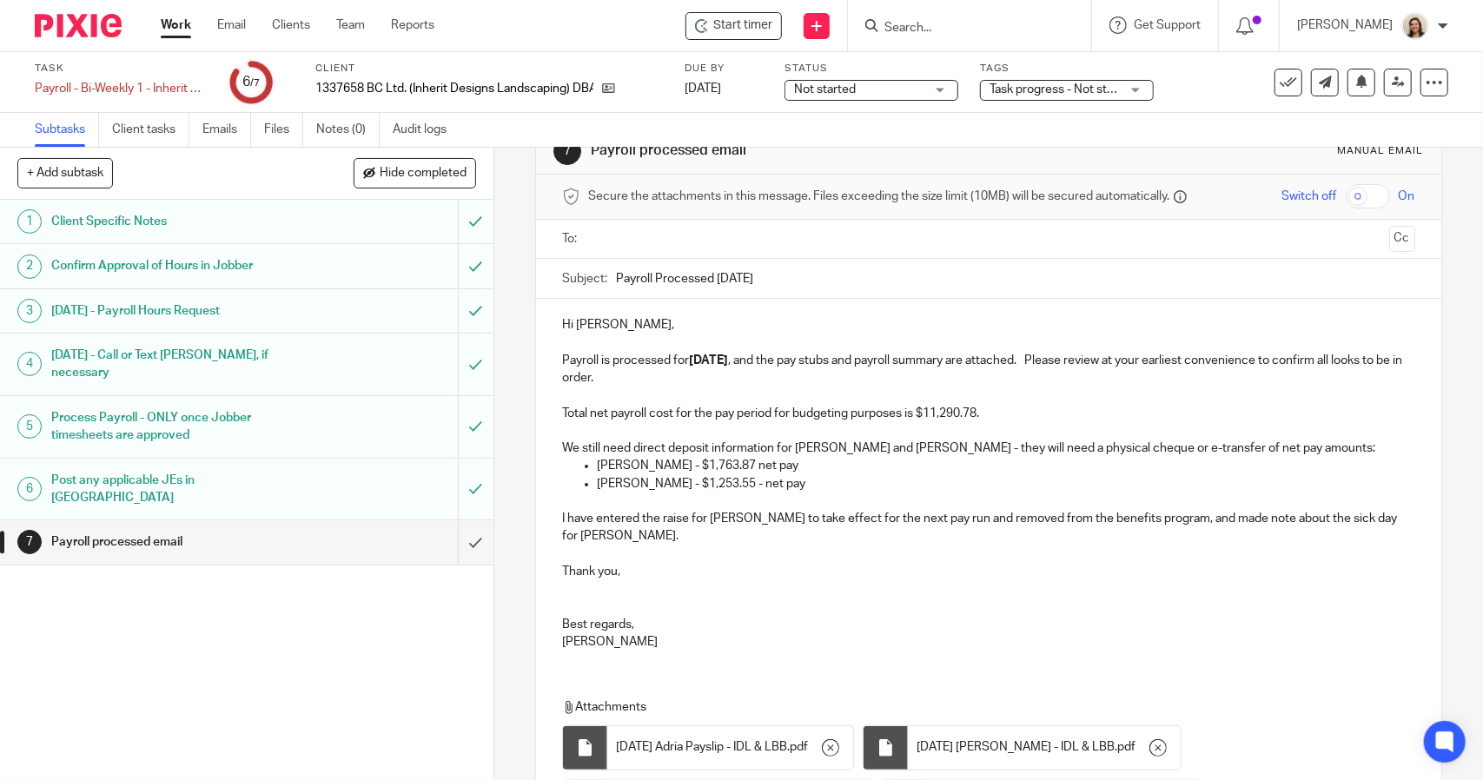
click at [708, 531] on p "I have entered the raise for [PERSON_NAME] to take effect for the next pay run …" at bounding box center [988, 528] width 852 height 36
click at [705, 321] on p "Hi [PERSON_NAME]," at bounding box center [988, 324] width 852 height 17
click at [731, 482] on p "[PERSON_NAME] - $1,253.55 - net pay" at bounding box center [1005, 483] width 817 height 17
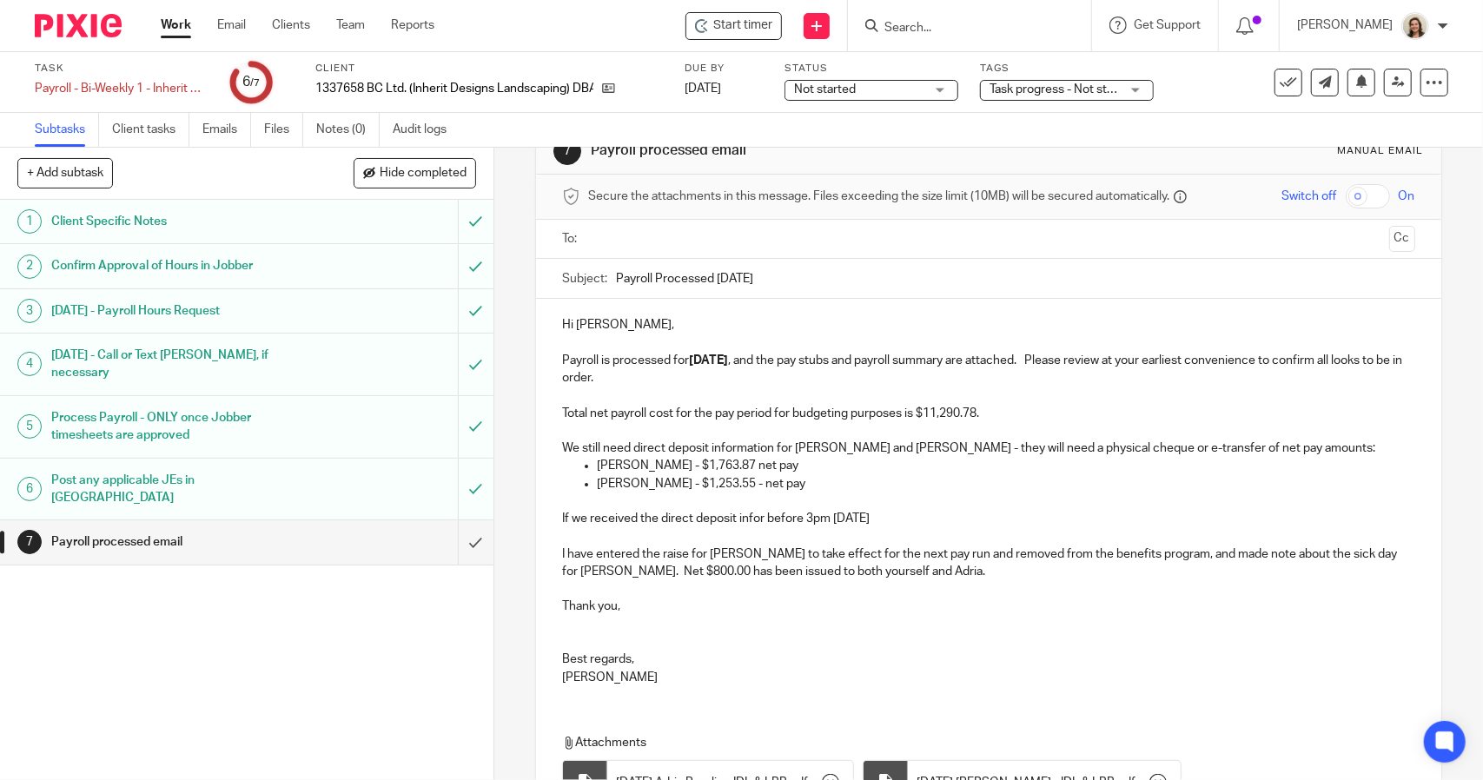
click at [754, 520] on p "If we received the direct deposit infor before 3pm [DATE]" at bounding box center [988, 518] width 852 height 17
drag, startPoint x: 742, startPoint y: 515, endPoint x: 1168, endPoint y: 420, distance: 436.2
click at [1168, 420] on p "Total net payroll cost for the pay period for budgeting purposes is $11,290.78." at bounding box center [988, 413] width 852 height 17
click at [755, 519] on p "If we received the direct deposit infor before 3pm [DATE]" at bounding box center [988, 518] width 852 height 17
click at [761, 521] on p "If we received the direct deposit infor before 3pm [DATE]" at bounding box center [988, 518] width 852 height 17
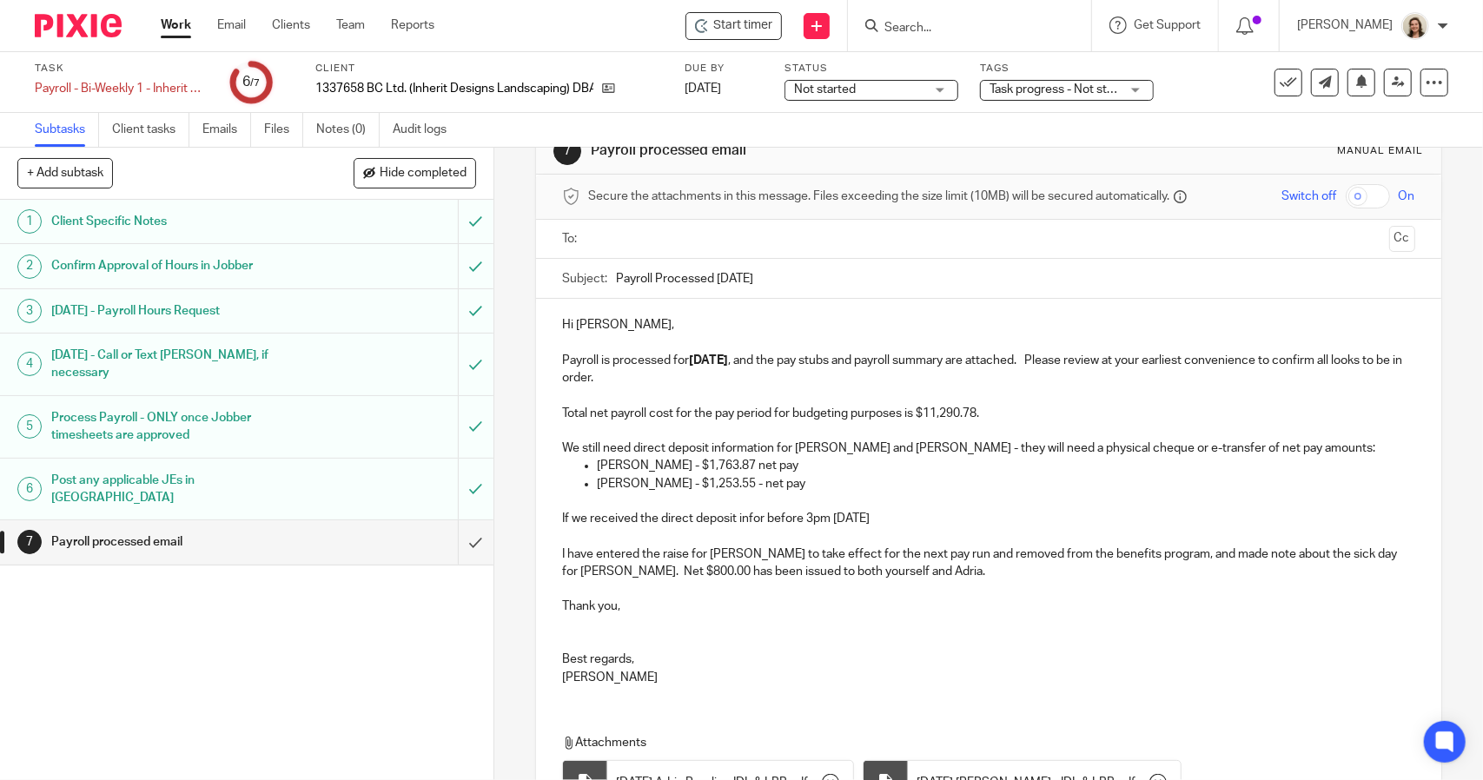
click at [757, 520] on p "If we received the direct deposit infor before 3pm [DATE]" at bounding box center [988, 518] width 852 height 17
click at [912, 515] on p "If we received the direct deposit info before 3pm [DATE]" at bounding box center [988, 518] width 852 height 17
click at [1057, 523] on p "If we received the direct deposit info before 3pm [DATE], we can change the abo…" at bounding box center [988, 518] width 852 height 17
click at [1226, 533] on p at bounding box center [988, 535] width 852 height 17
click at [1223, 523] on p "If we received the direct deposit info before 3pm [DATE], we can change the abo…" at bounding box center [988, 518] width 852 height 17
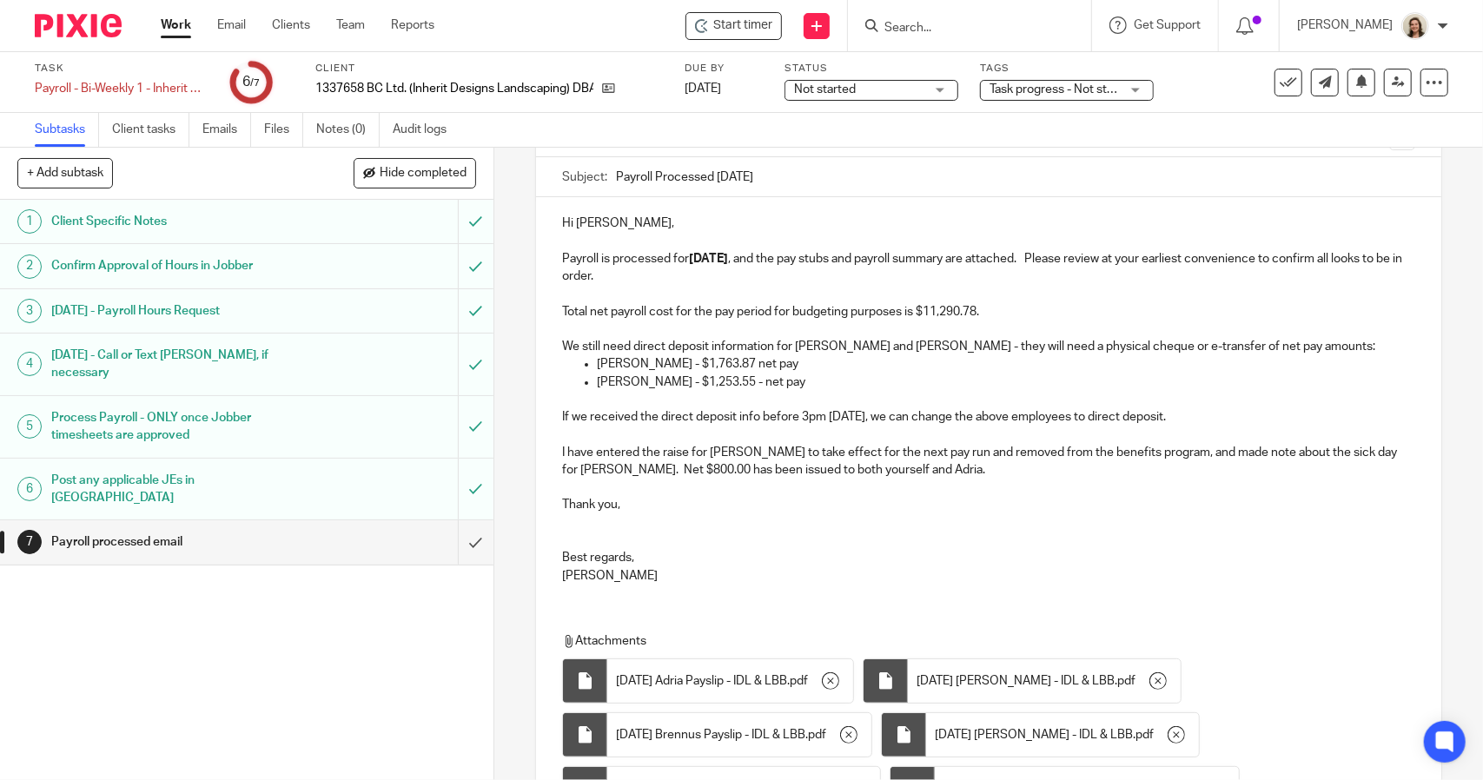
scroll to position [220, 0]
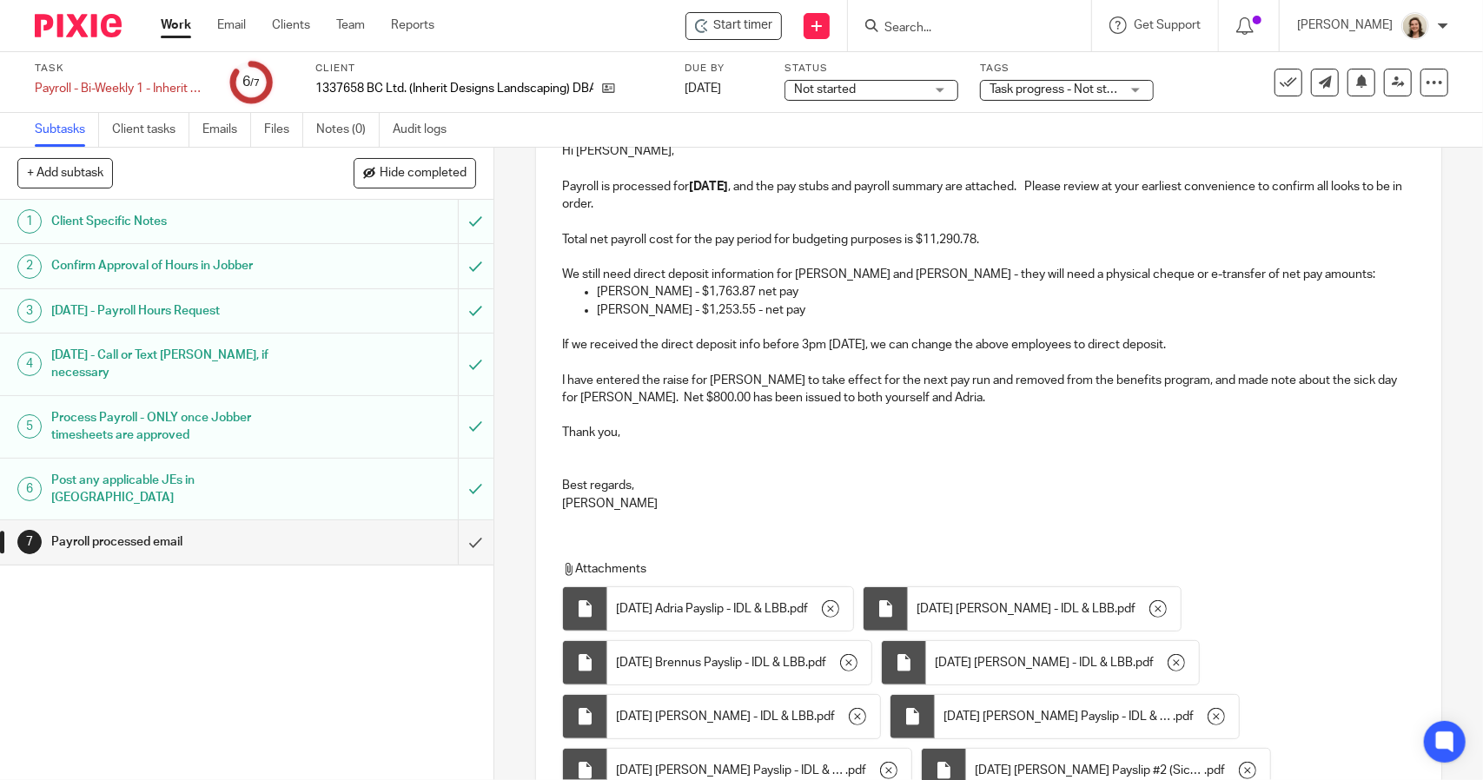
drag, startPoint x: 1211, startPoint y: 343, endPoint x: 542, endPoint y: 352, distance: 668.9
click at [542, 352] on div "Hi [PERSON_NAME], Payroll is processed for [DATE] , and the pay stubs and payro…" at bounding box center [988, 325] width 904 height 400
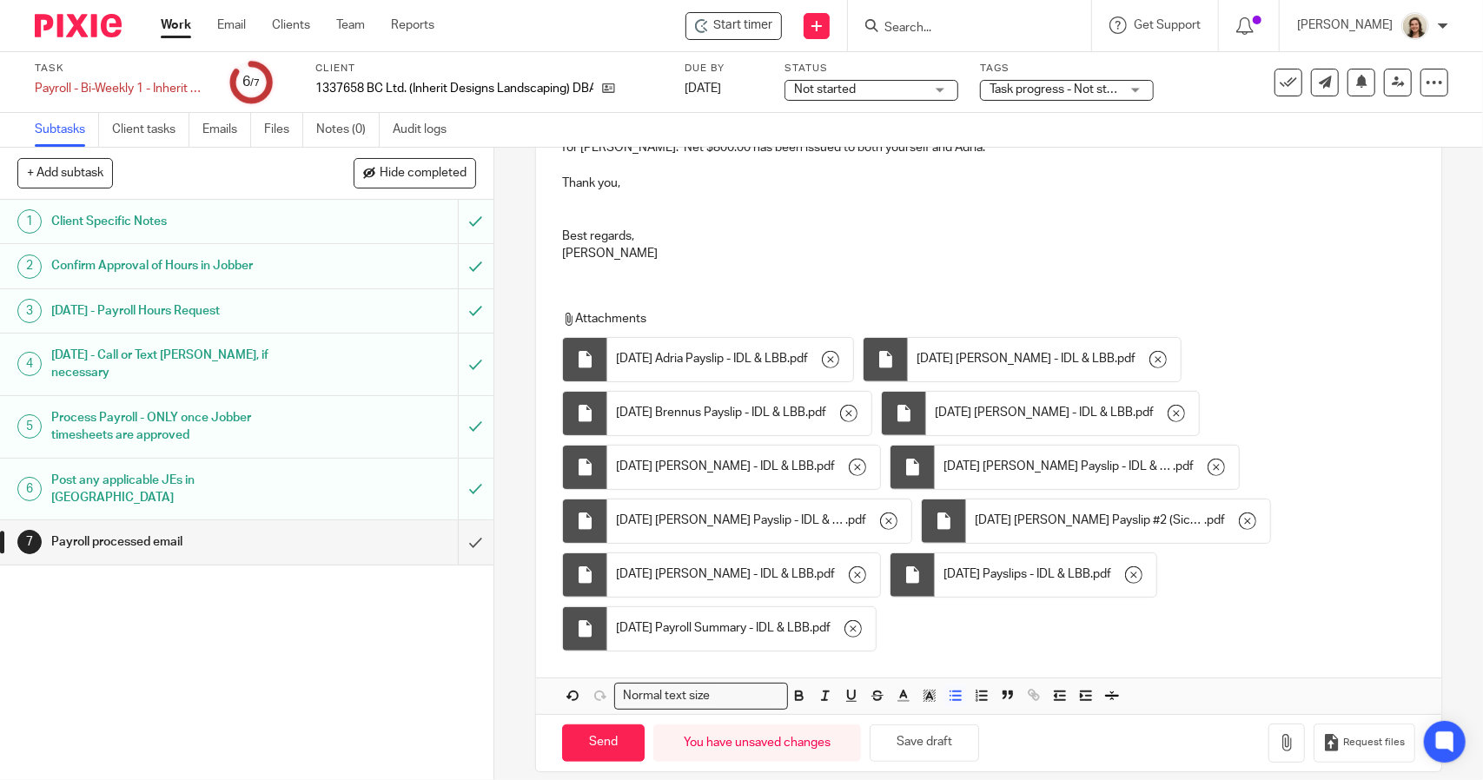
scroll to position [447, 0]
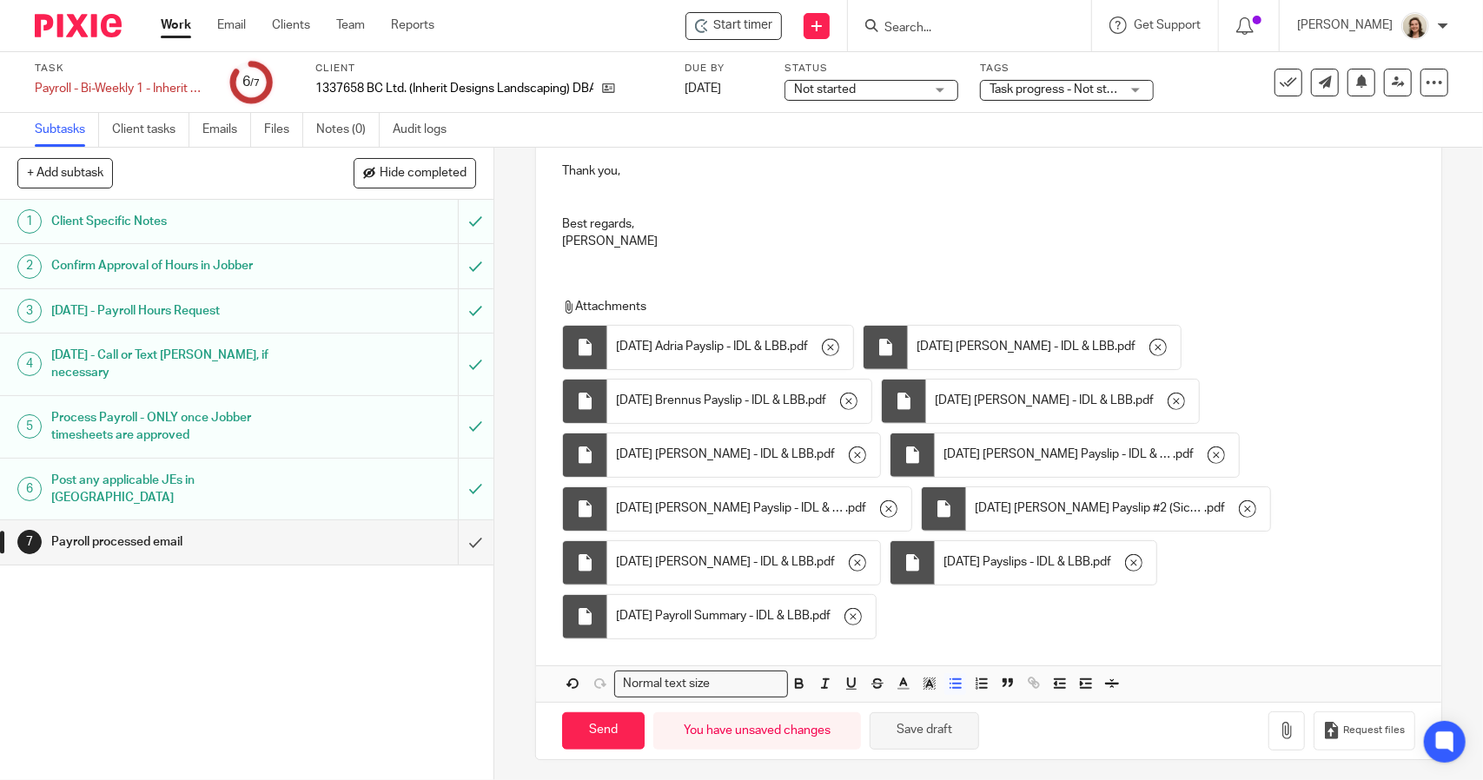
click at [953, 725] on button "Save draft" at bounding box center [924, 730] width 109 height 37
click at [115, 88] on div "Payroll - Bi-Weekly 1 - Inherit Design Landscaping Save Payroll - Bi-Weekly 1 -…" at bounding box center [122, 88] width 174 height 17
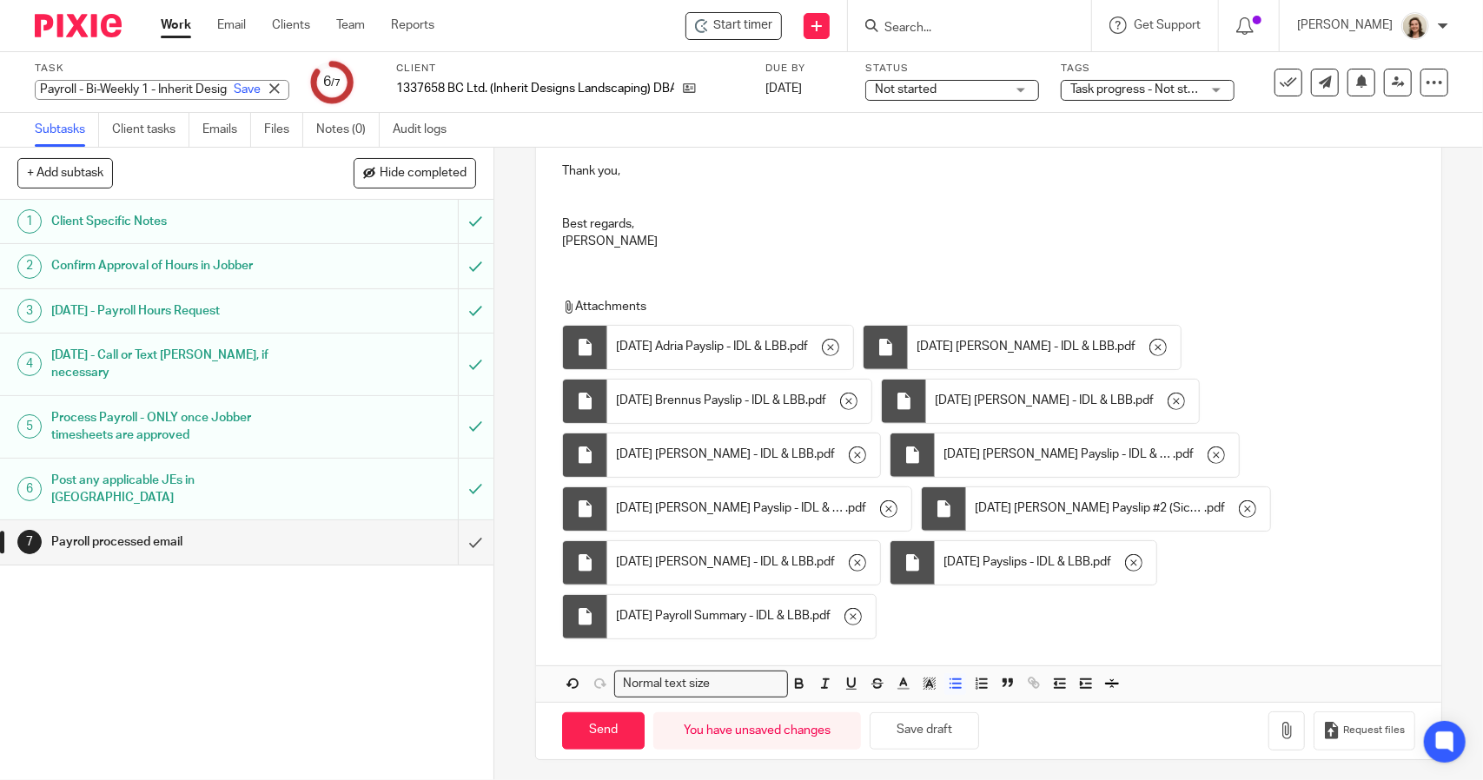
scroll to position [0, 0]
